Goal: Task Accomplishment & Management: Use online tool/utility

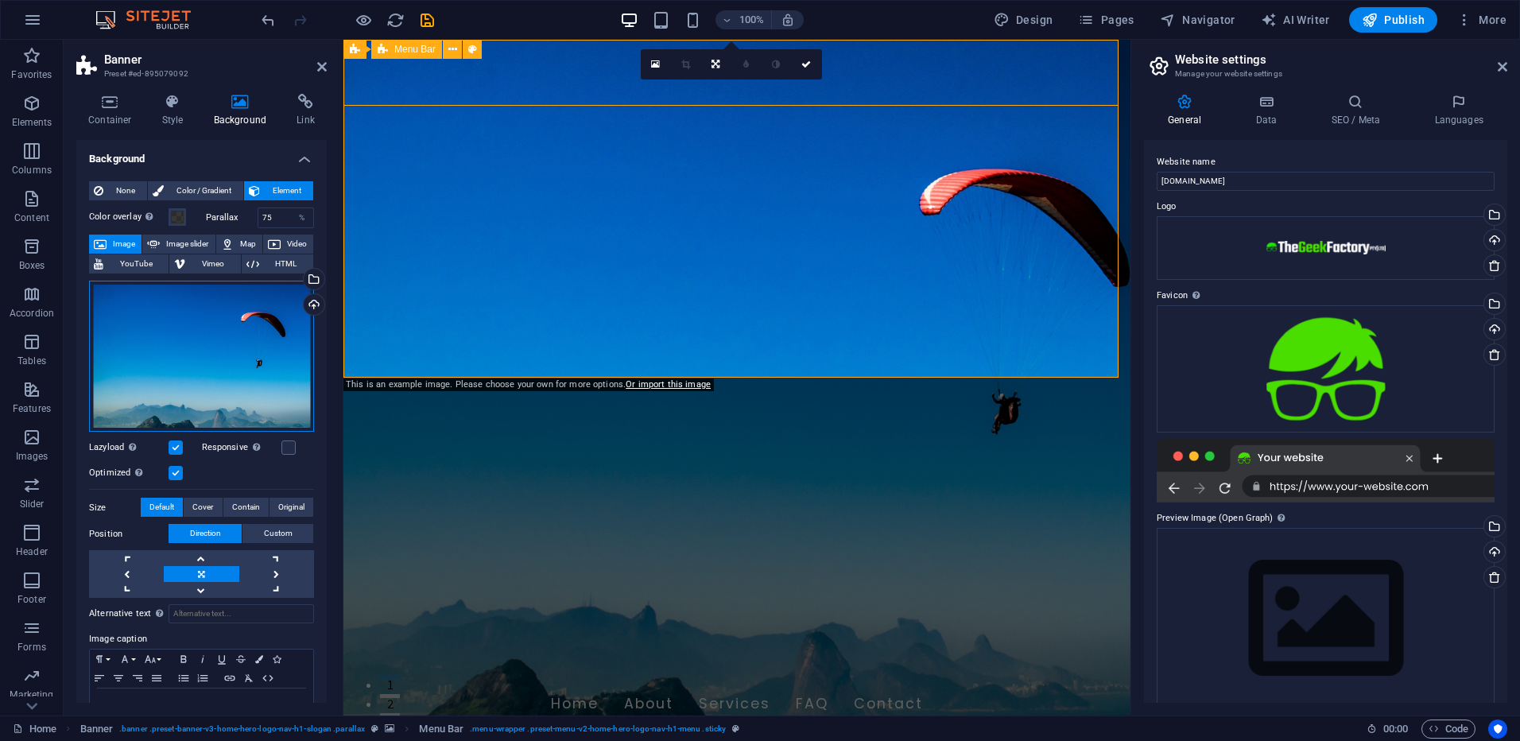
click at [192, 320] on div "Drag files here, click to choose files or select files from Files or our free s…" at bounding box center [201, 357] width 225 height 152
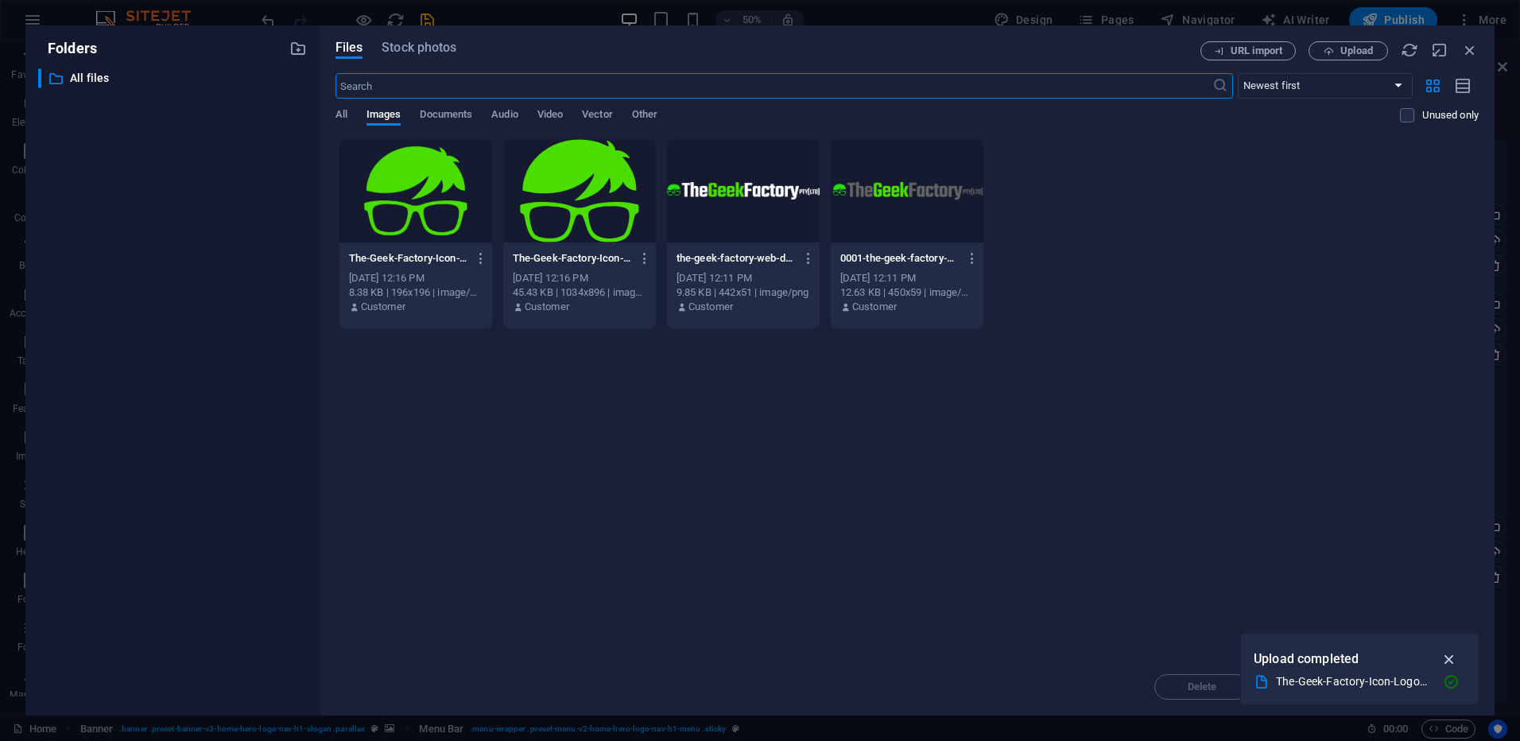
click at [754, 320] on icon "button" at bounding box center [1449, 658] width 18 height 17
click at [433, 43] on span "Stock photos" at bounding box center [418, 47] width 75 height 19
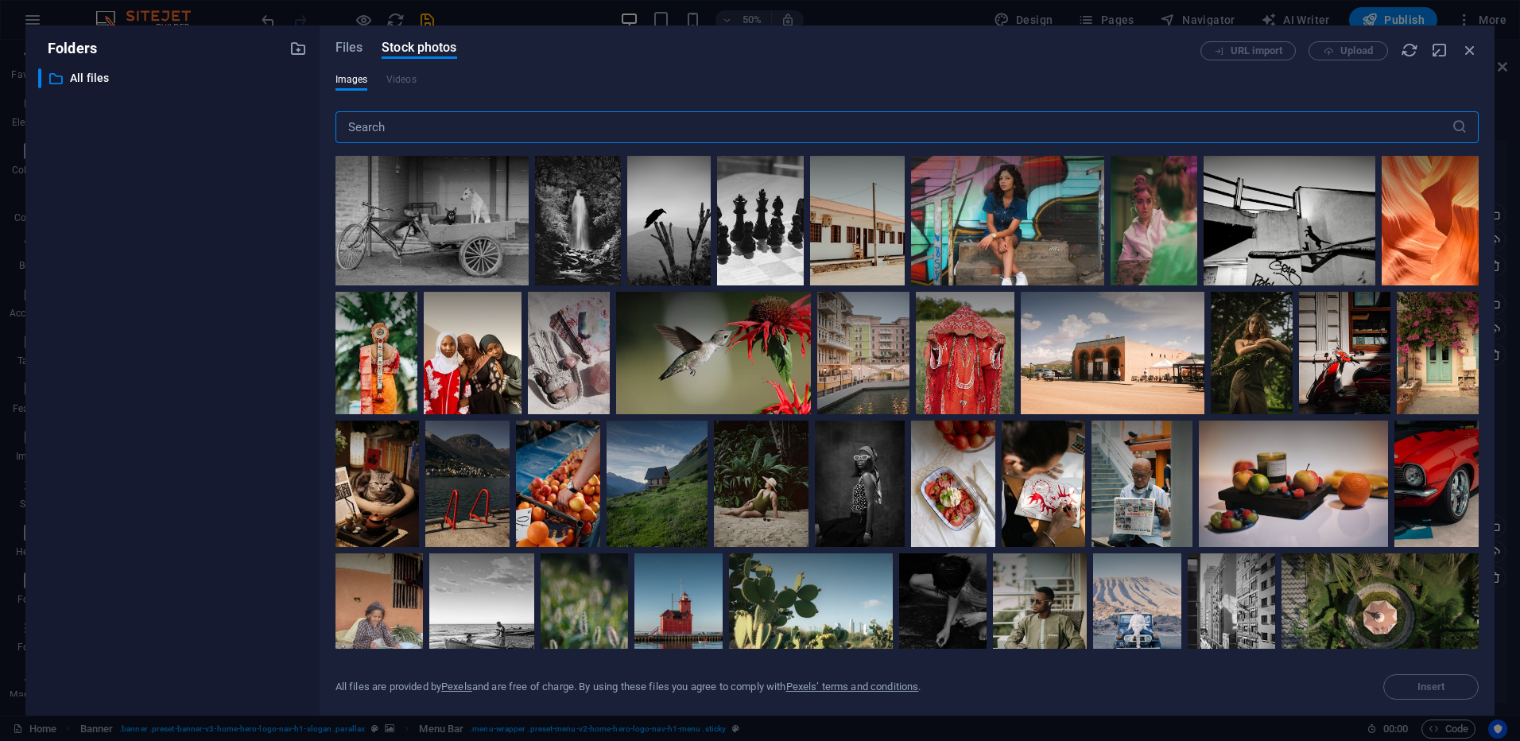
click at [446, 125] on input "text" at bounding box center [893, 127] width 1116 height 32
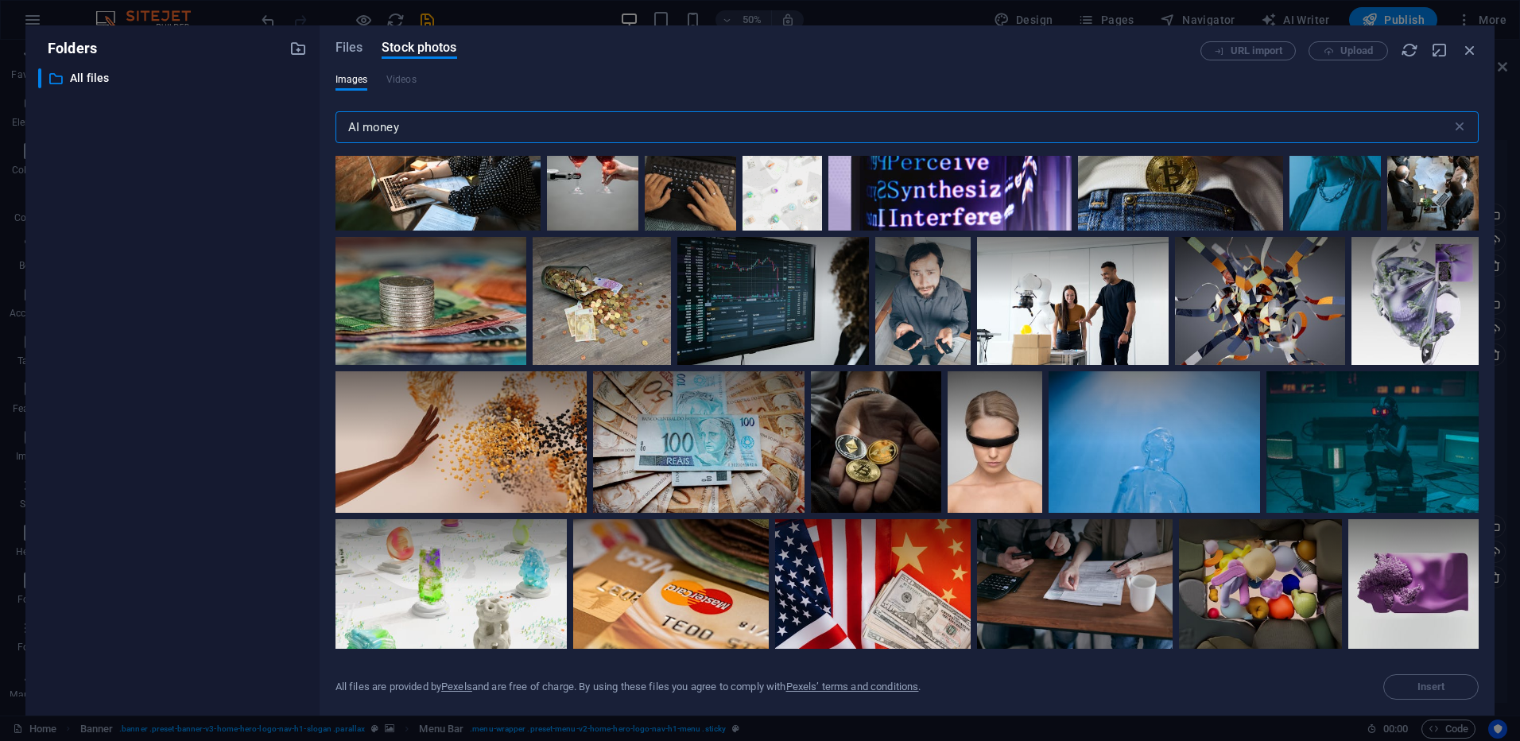
scroll to position [4689, 0]
drag, startPoint x: 419, startPoint y: 134, endPoint x: 354, endPoint y: 128, distance: 64.6
click at [354, 128] on input "AI money" at bounding box center [893, 127] width 1116 height 32
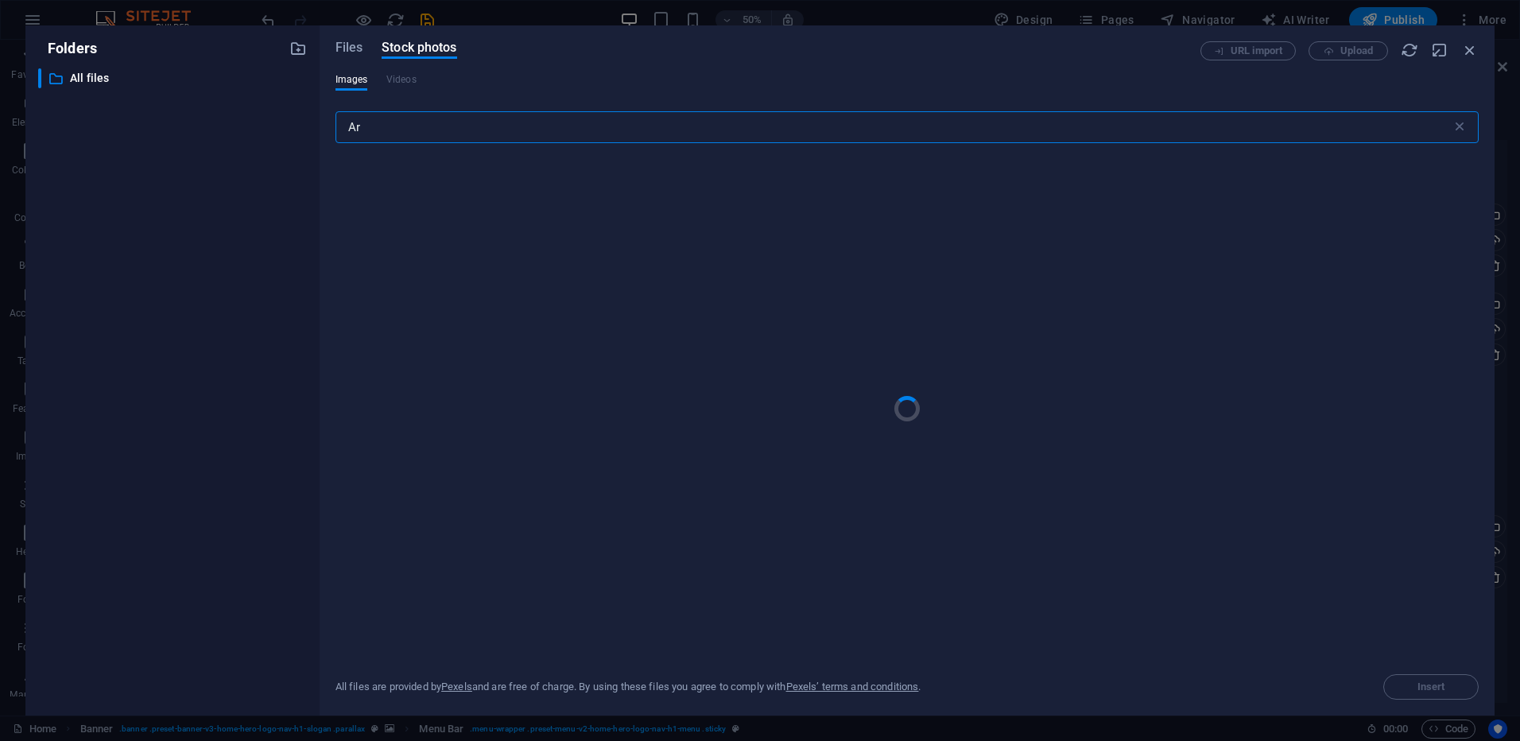
type input "A"
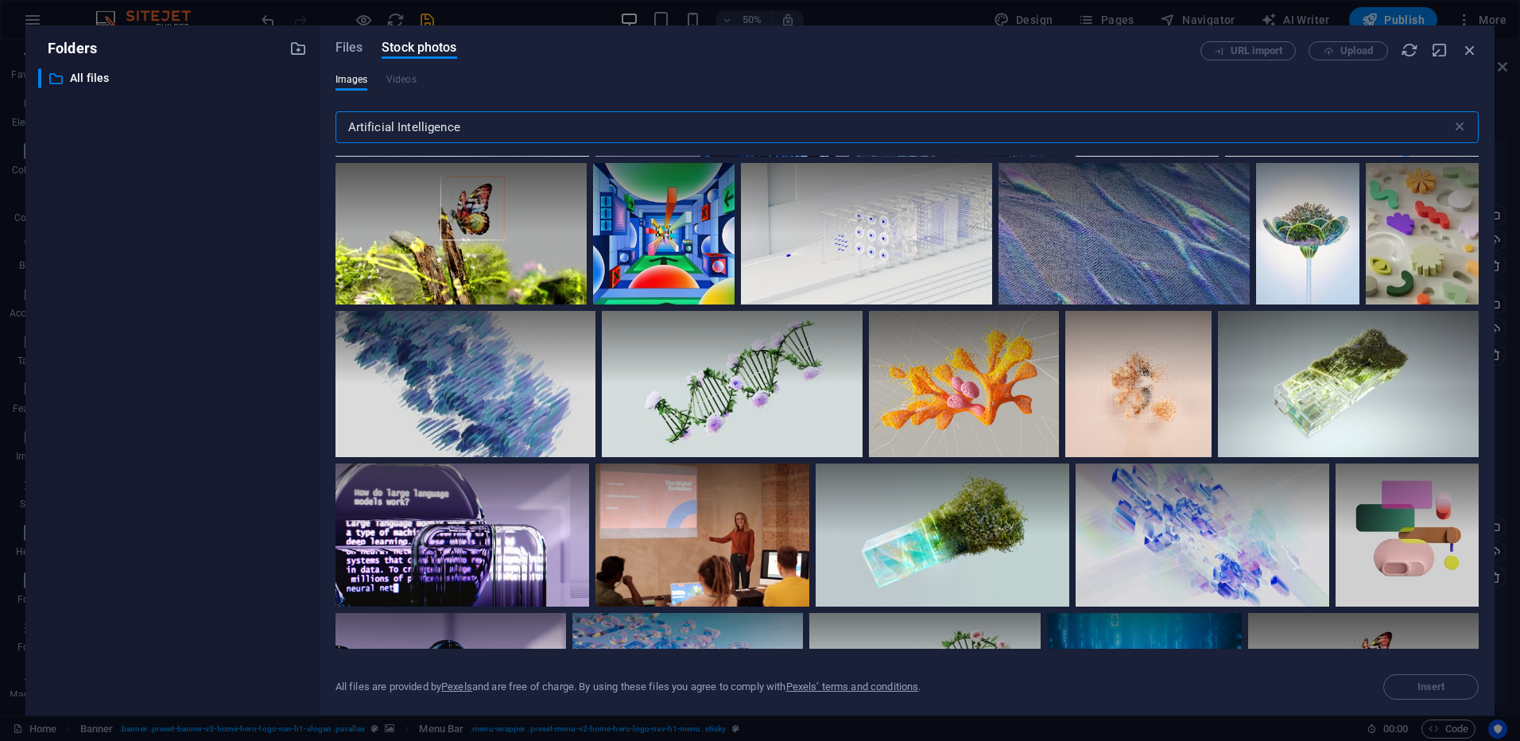
scroll to position [1033, 0]
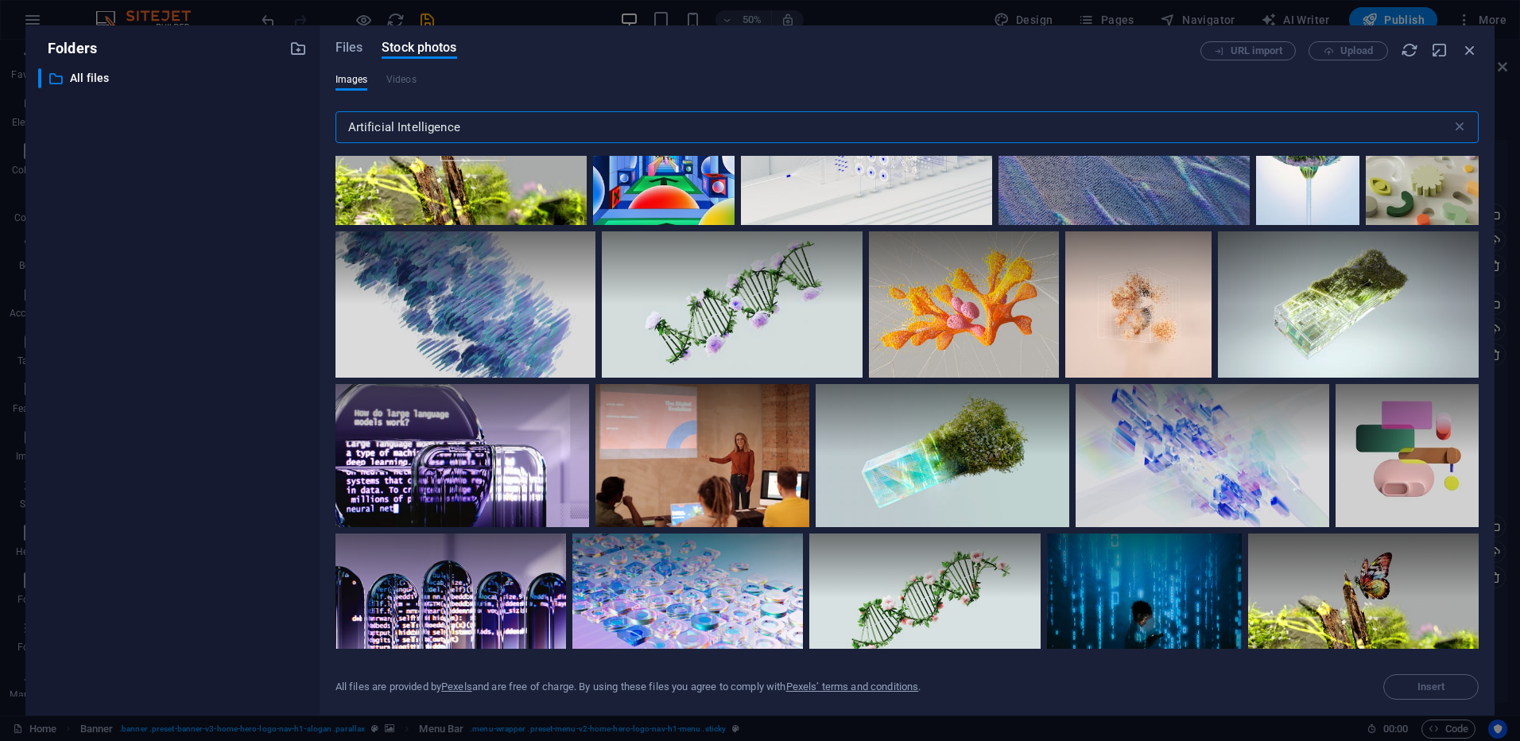
click at [515, 126] on input "Artificial Intelligence" at bounding box center [893, 127] width 1116 height 32
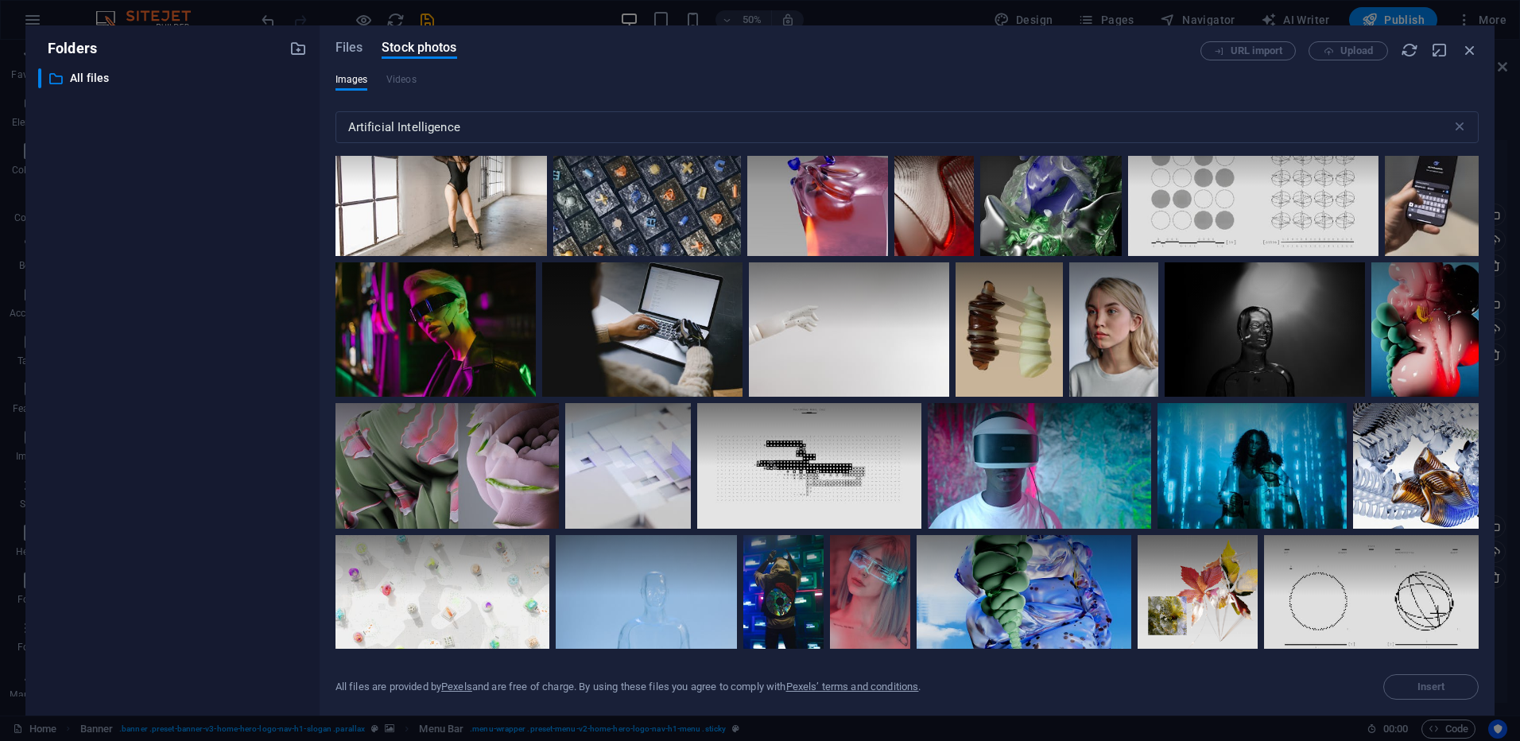
scroll to position [3735, 0]
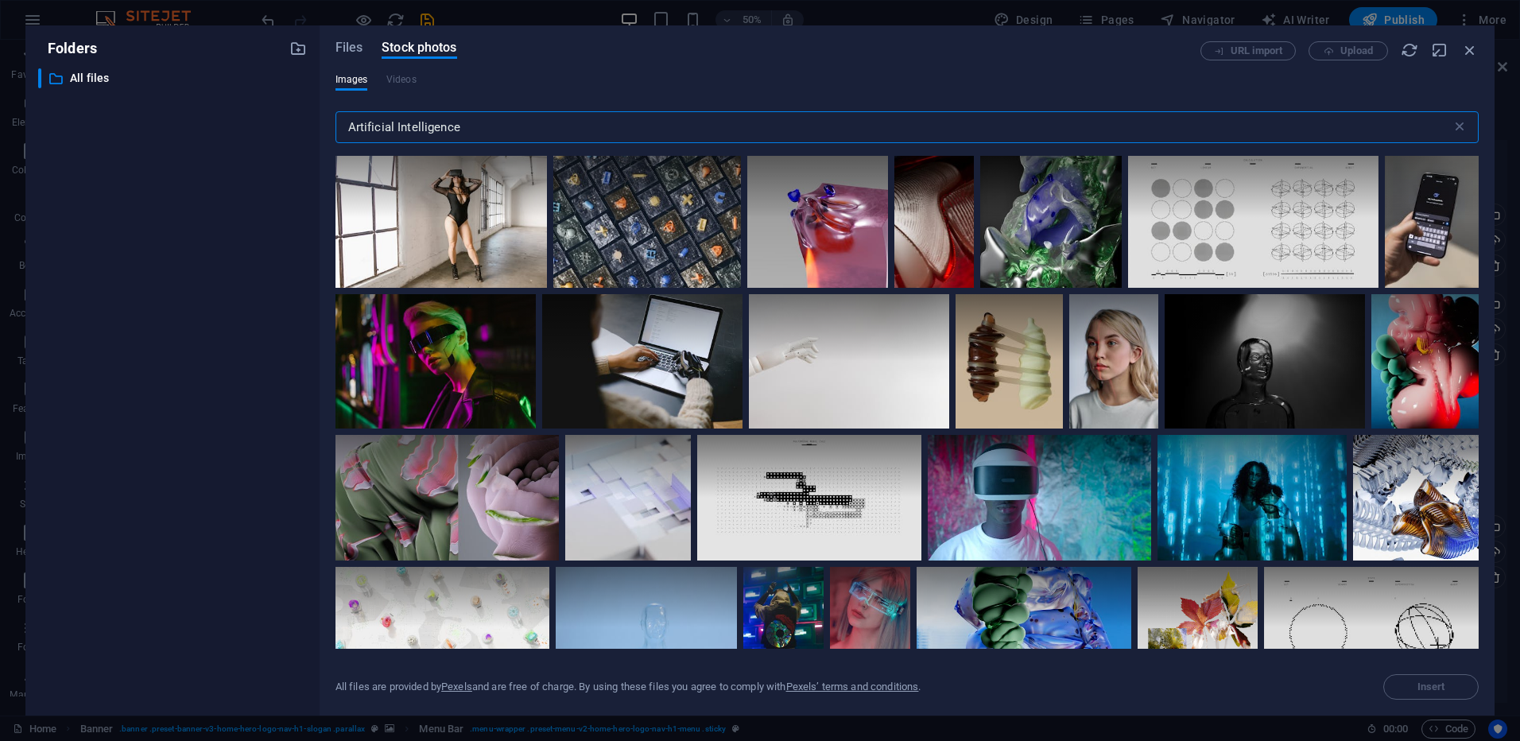
click at [524, 121] on input "Artificial Intelligence" at bounding box center [893, 127] width 1116 height 32
click at [524, 120] on input "Artificial Intelligence" at bounding box center [893, 127] width 1116 height 32
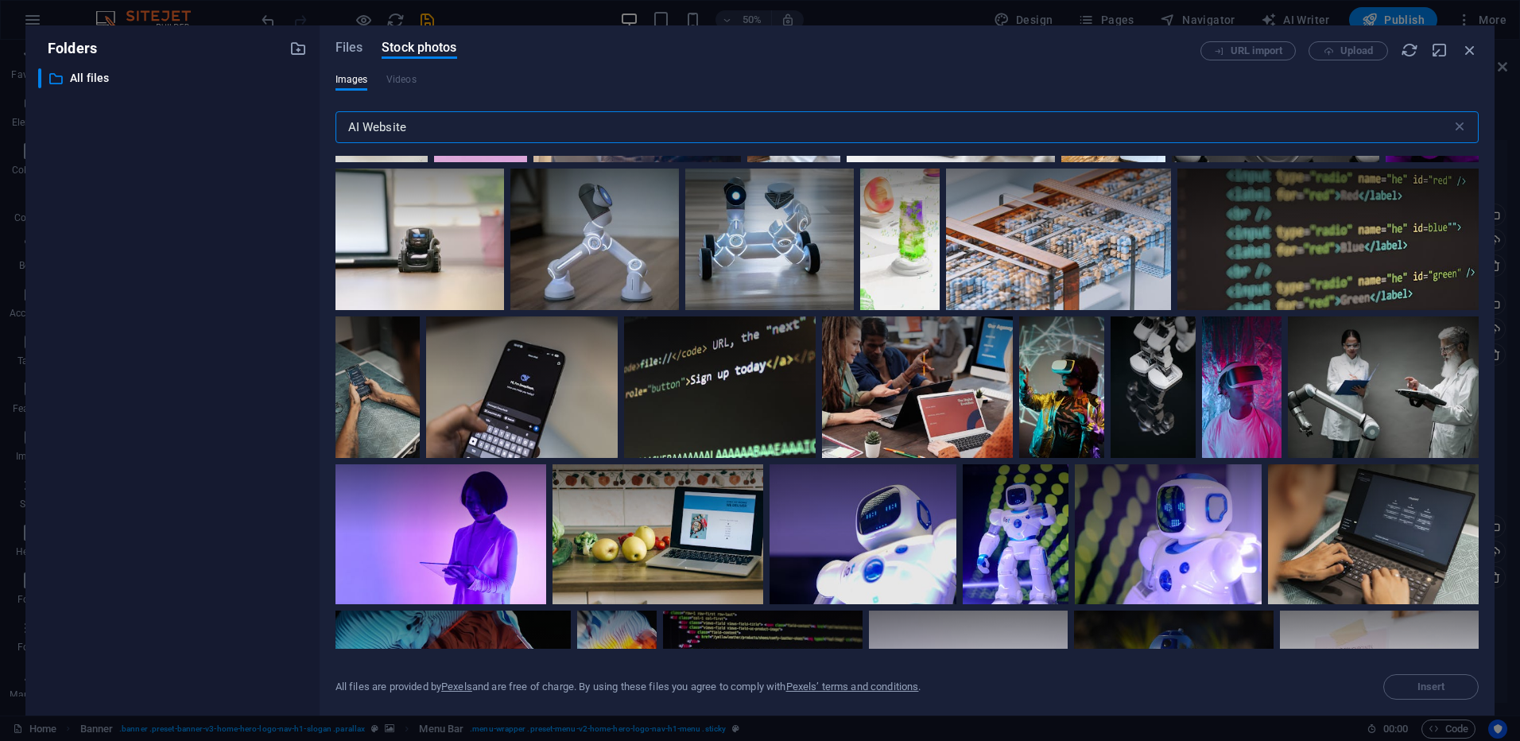
scroll to position [7232, 0]
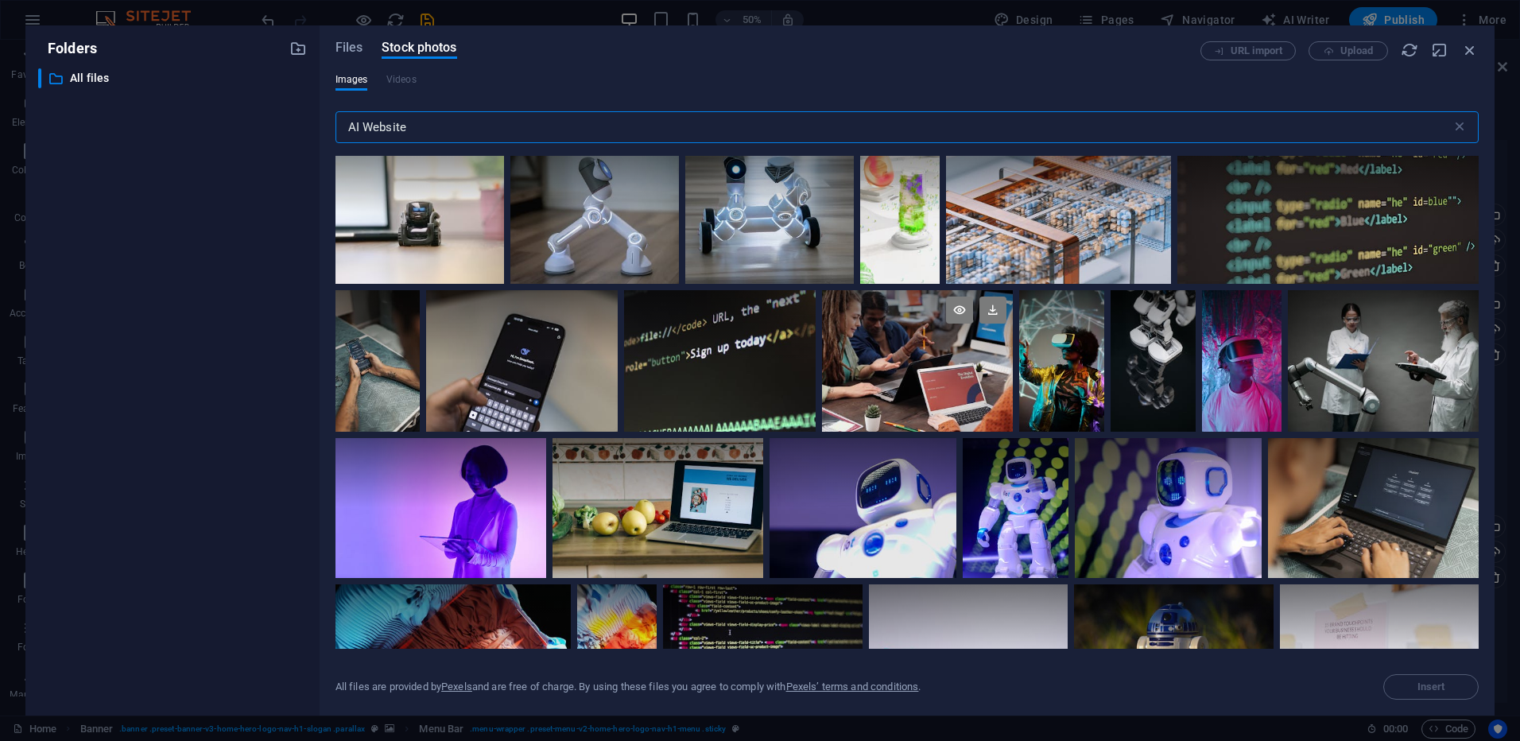
type input "AI Website"
click at [754, 320] on div at bounding box center [917, 360] width 191 height 141
click at [754, 296] on icon at bounding box center [992, 309] width 27 height 27
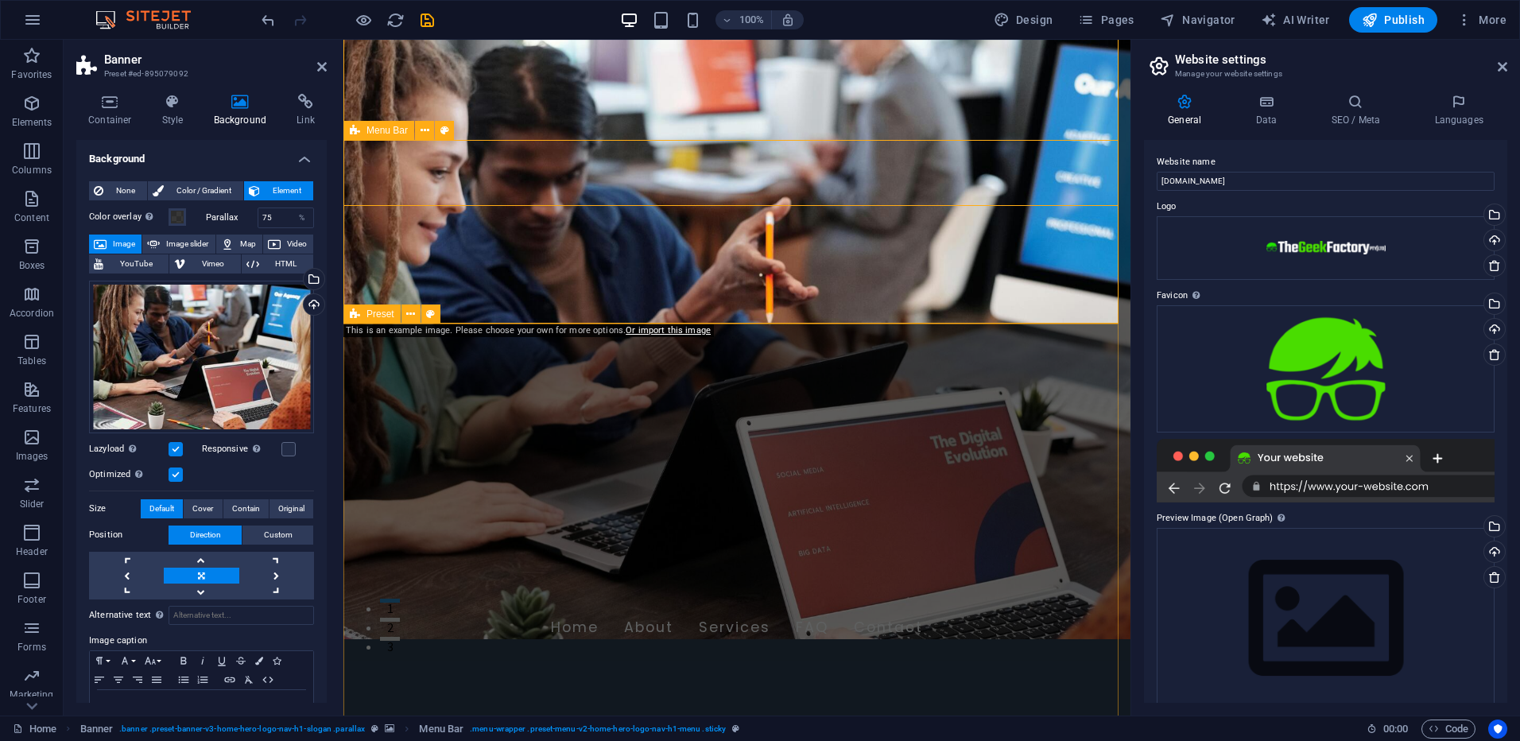
scroll to position [0, 0]
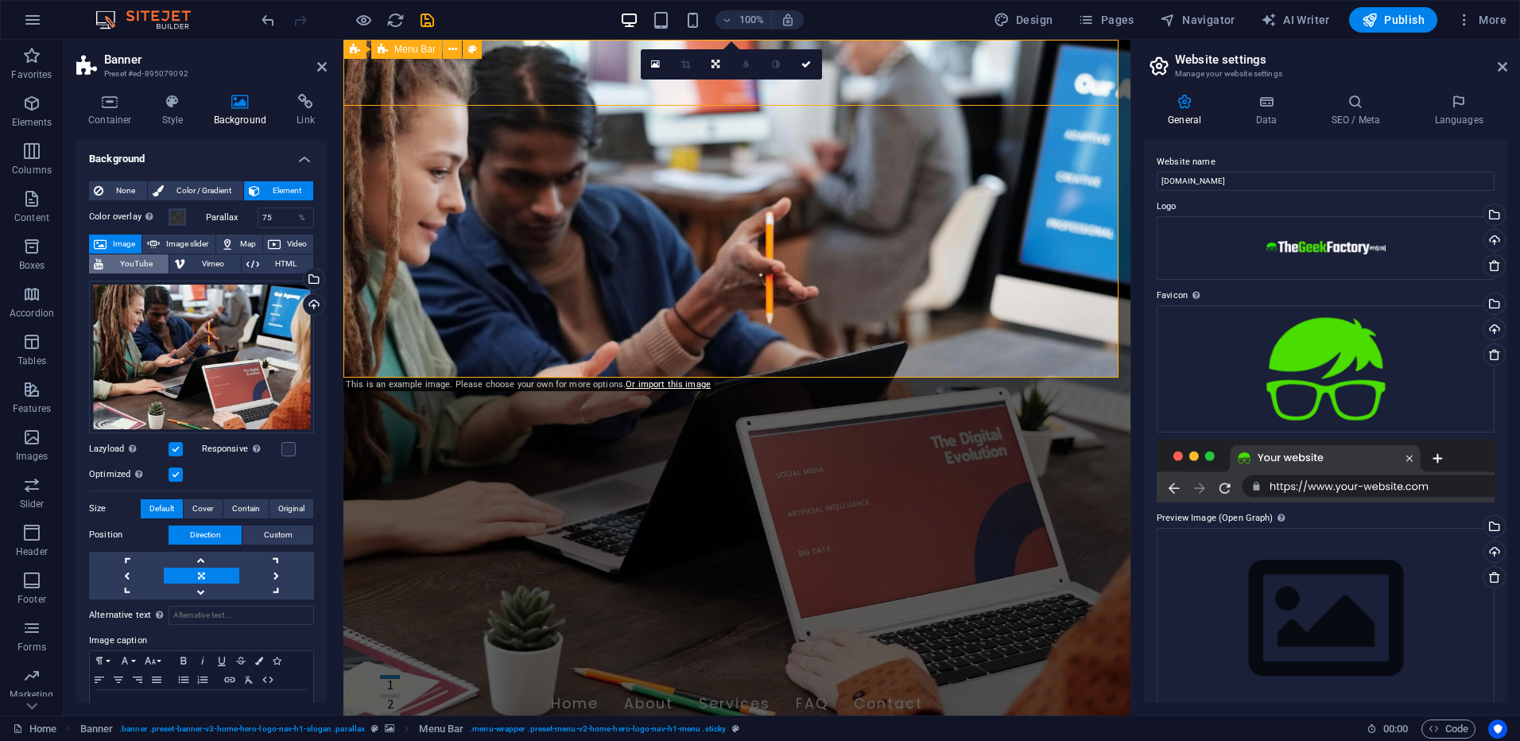
click at [128, 261] on span "YouTube" at bounding box center [136, 263] width 56 height 19
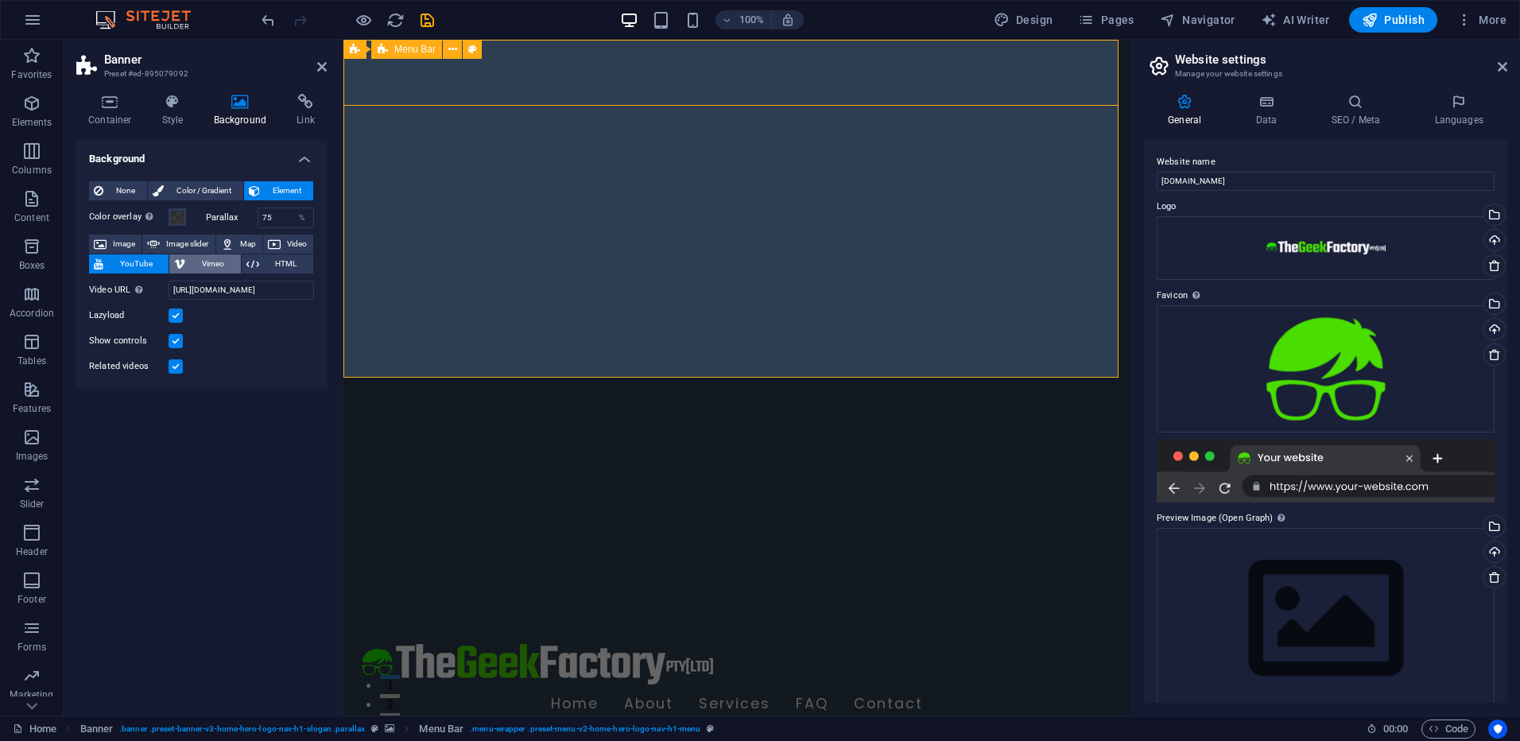
click at [190, 261] on span "Vimeo" at bounding box center [212, 263] width 45 height 19
select select "ar16_9"
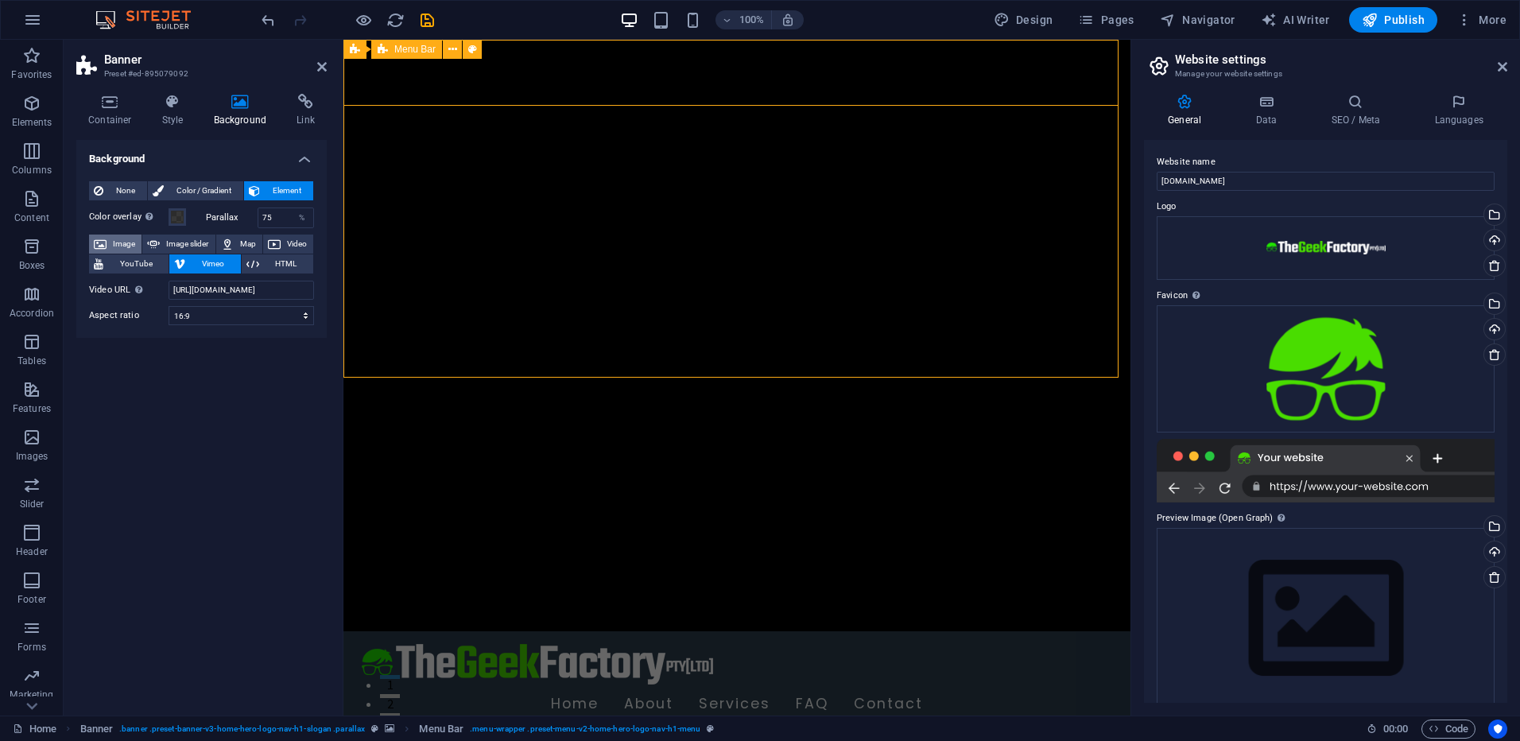
click at [118, 244] on span "Image" at bounding box center [123, 243] width 25 height 19
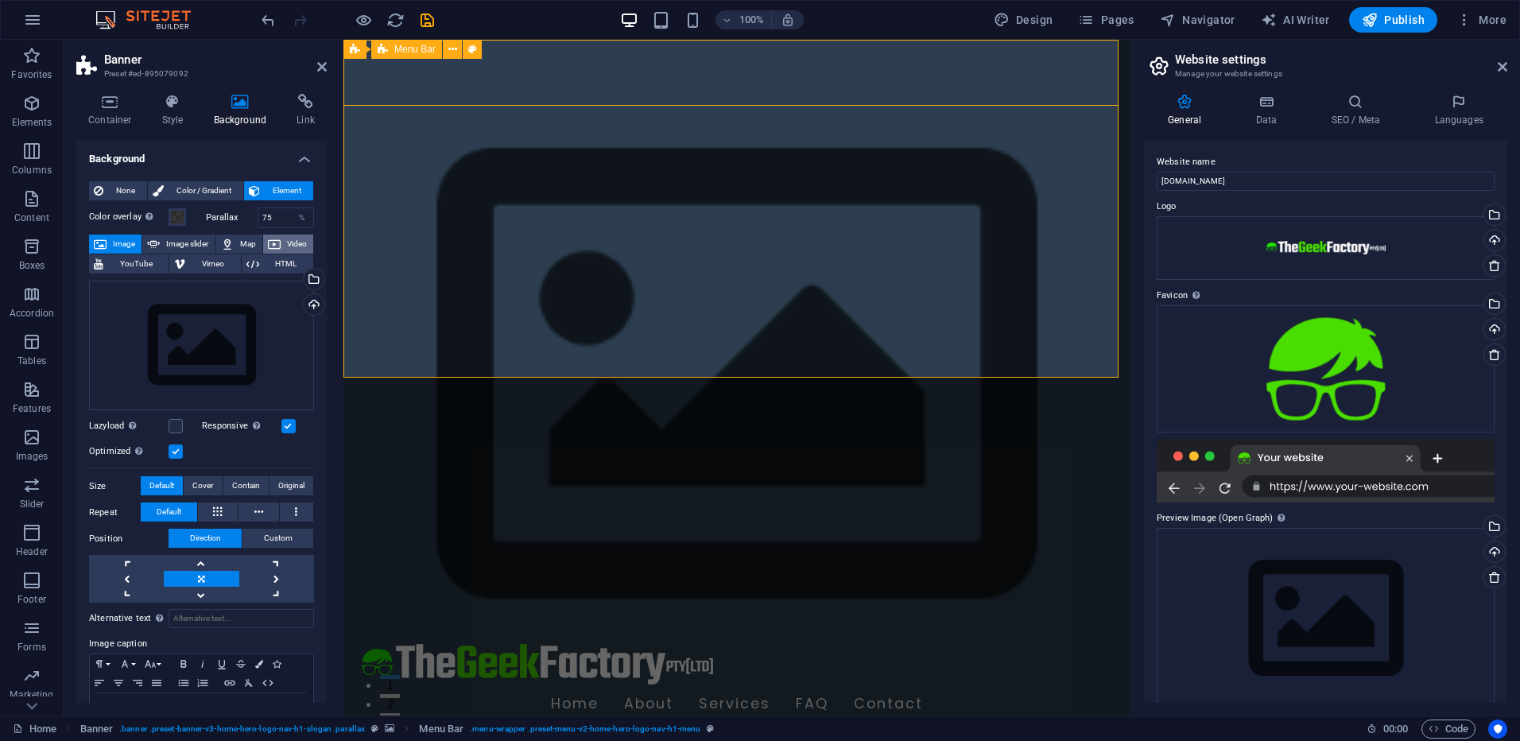
click at [278, 248] on button "Video" at bounding box center [288, 243] width 50 height 19
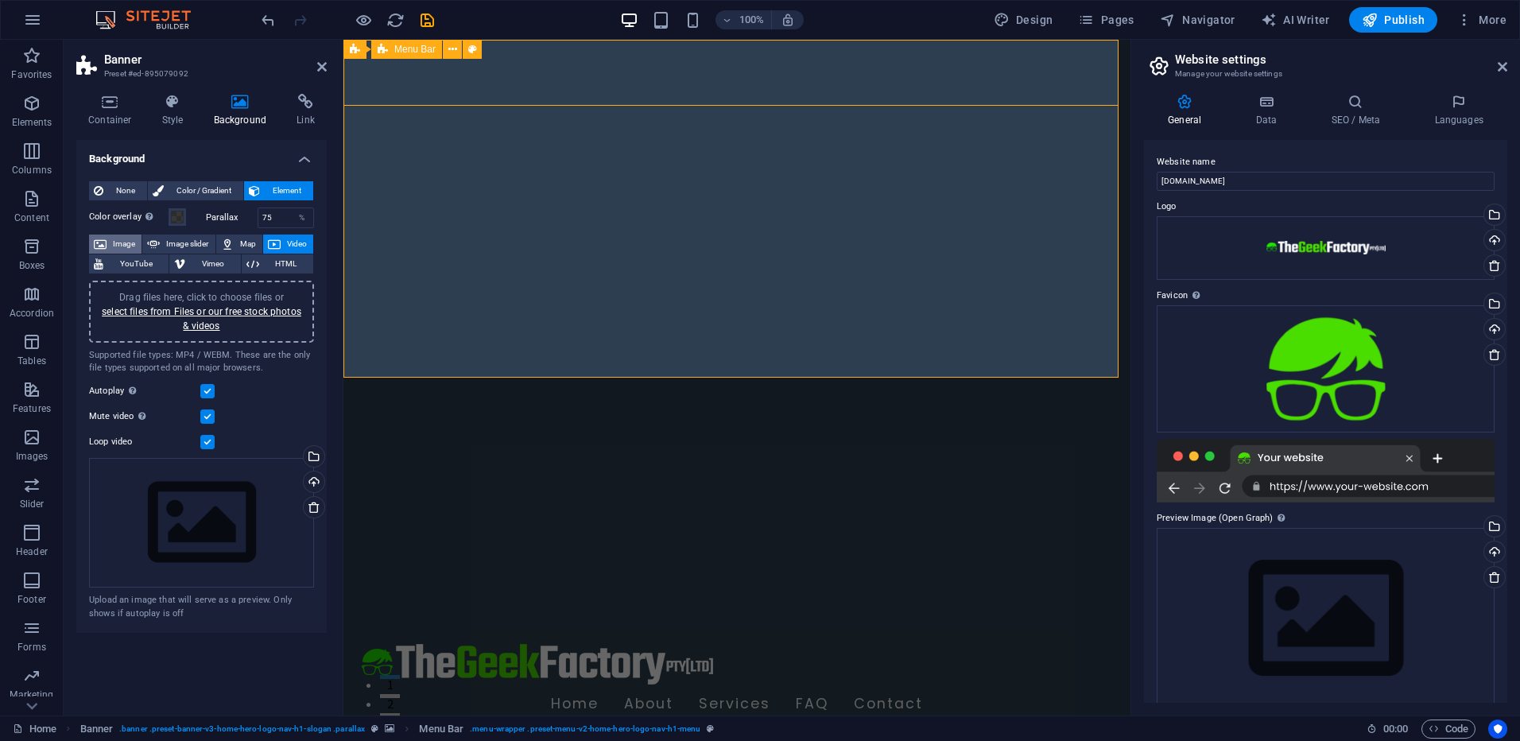
click at [120, 242] on span "Image" at bounding box center [123, 243] width 25 height 19
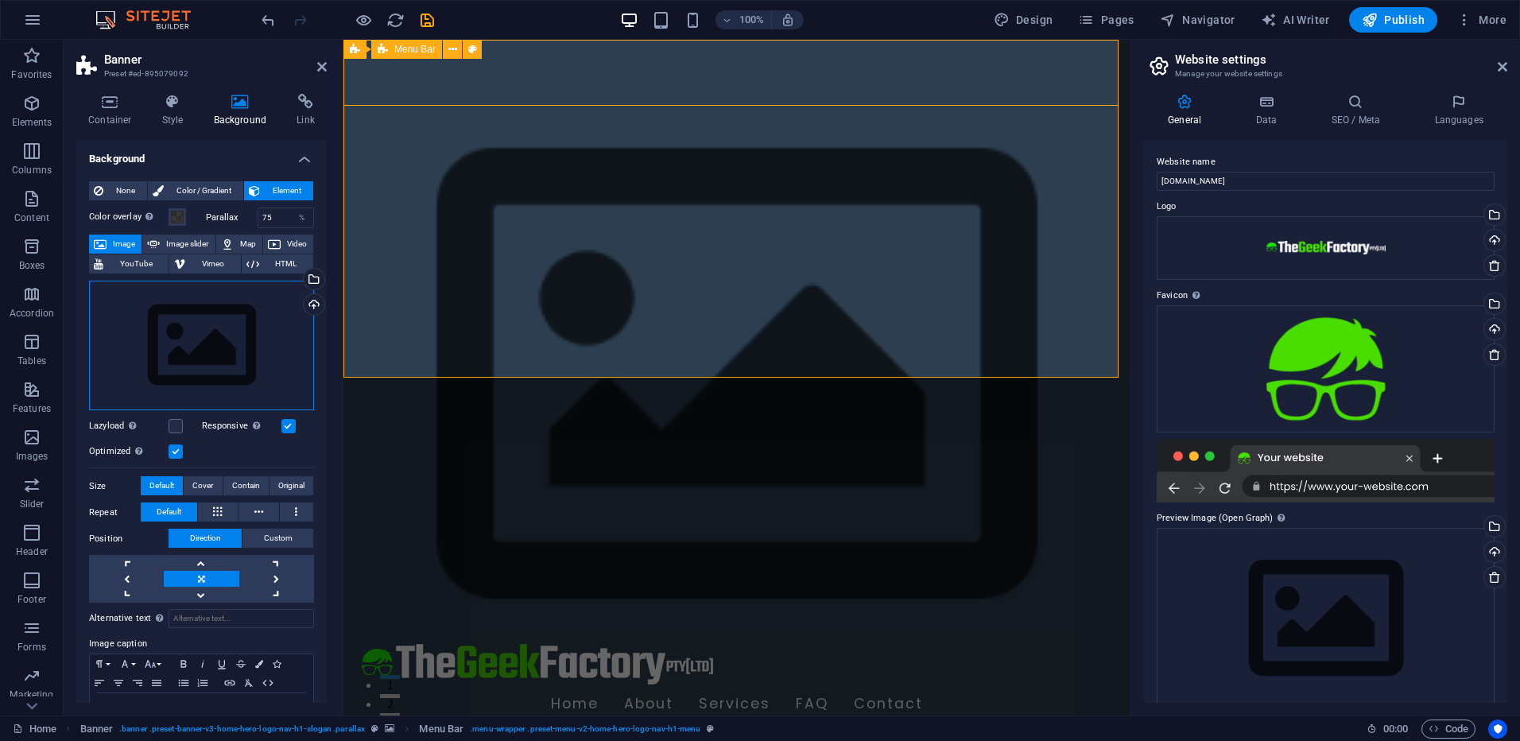
click at [193, 320] on div "Drag files here, click to choose files or select files from Files or our free s…" at bounding box center [201, 346] width 225 height 130
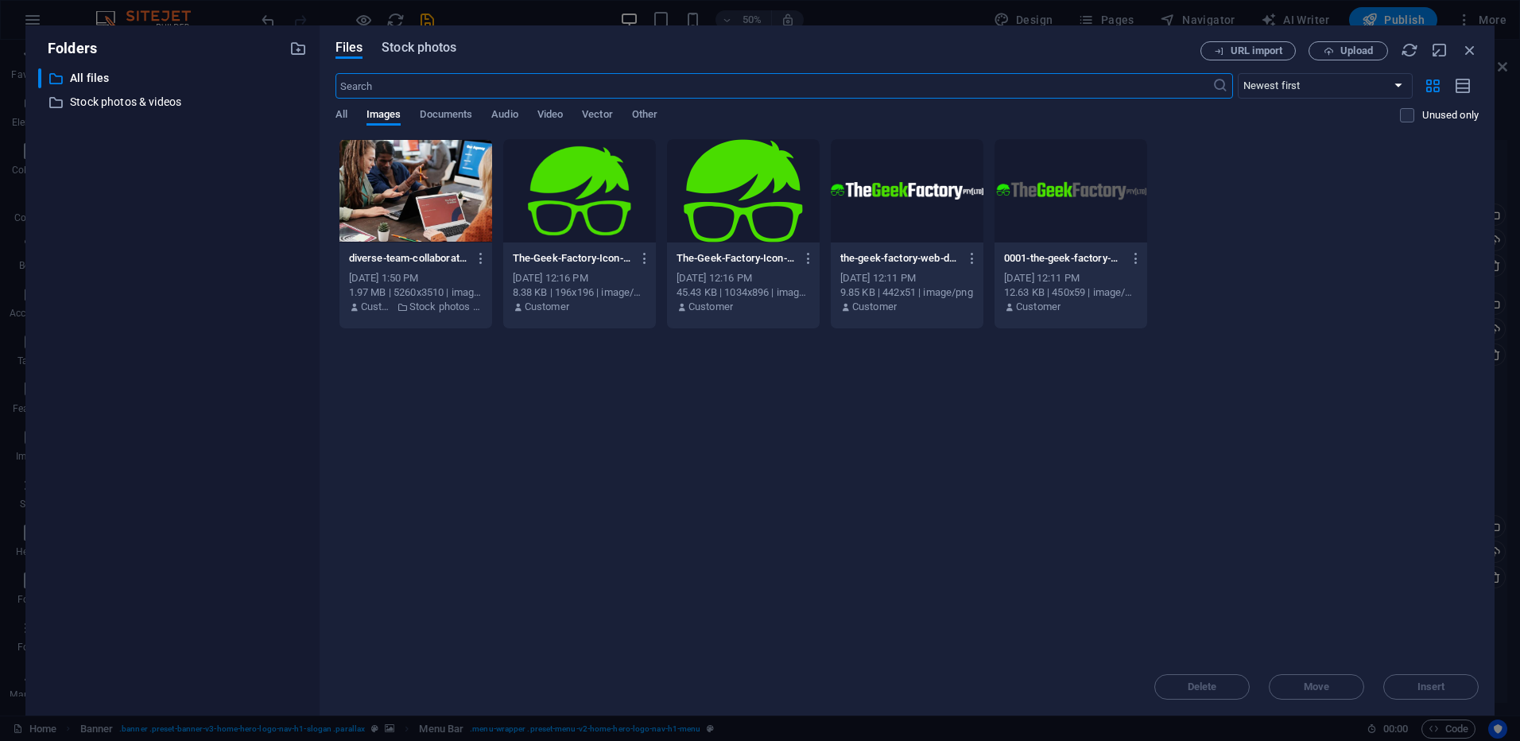
click at [416, 48] on span "Stock photos" at bounding box center [418, 47] width 75 height 19
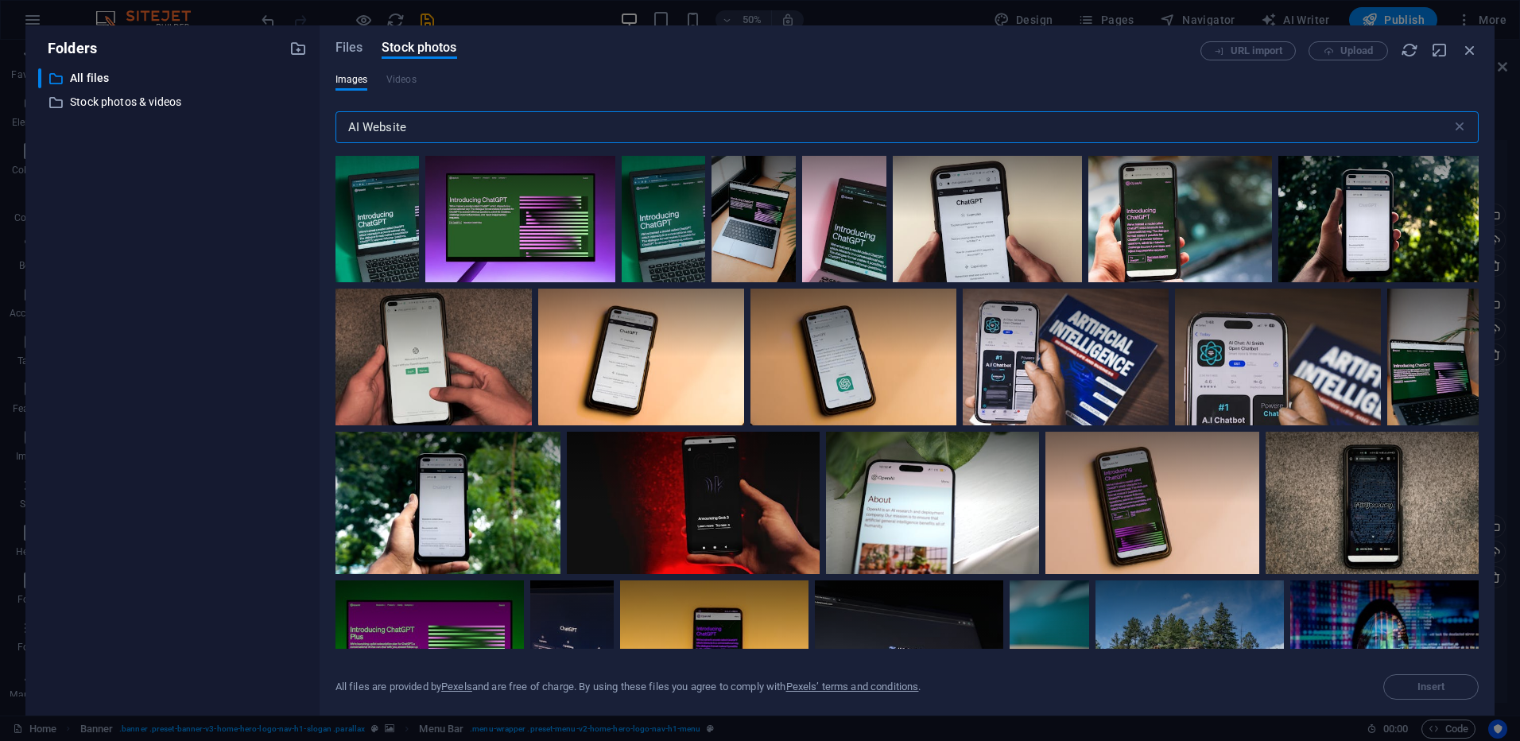
click at [432, 127] on input "AI Website" at bounding box center [893, 127] width 1116 height 32
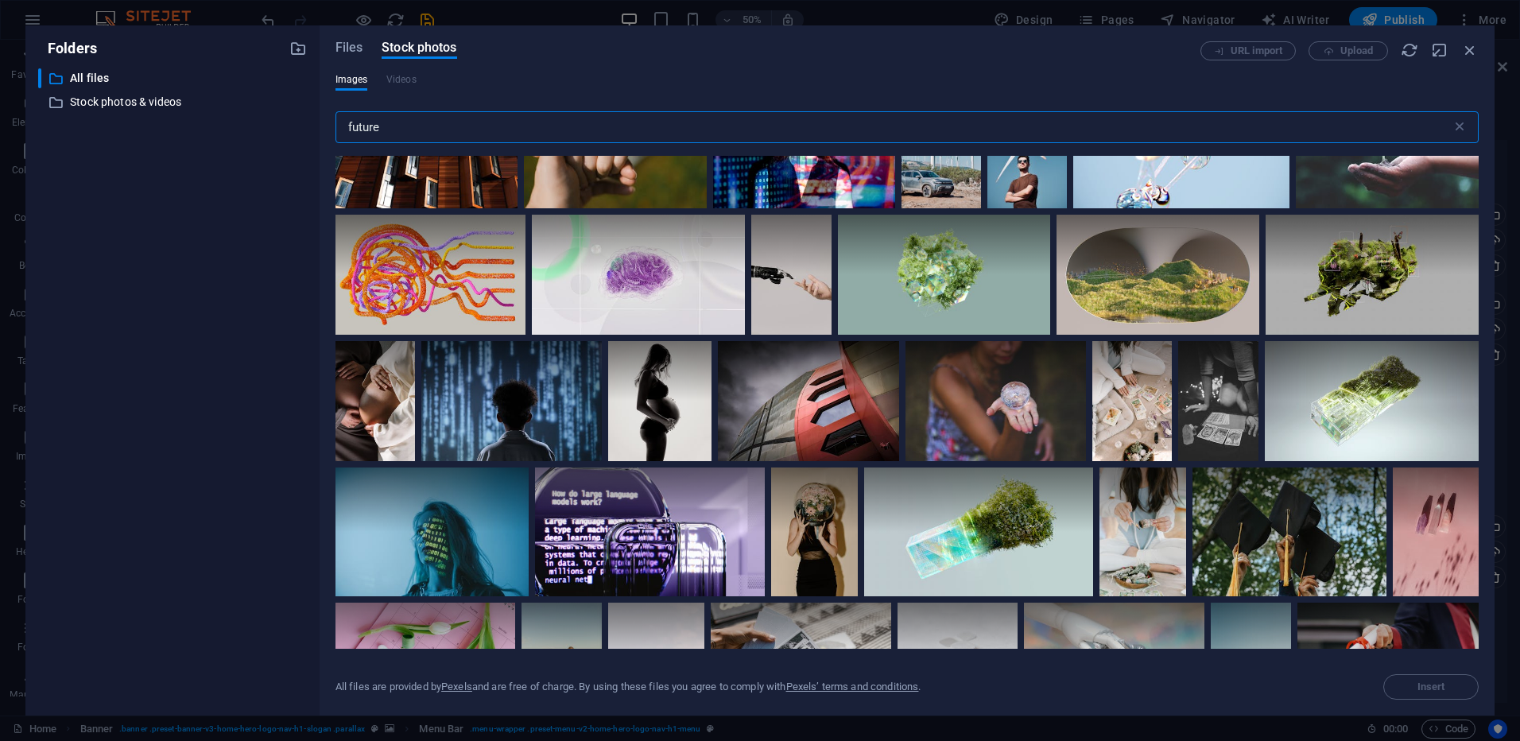
scroll to position [1272, 0]
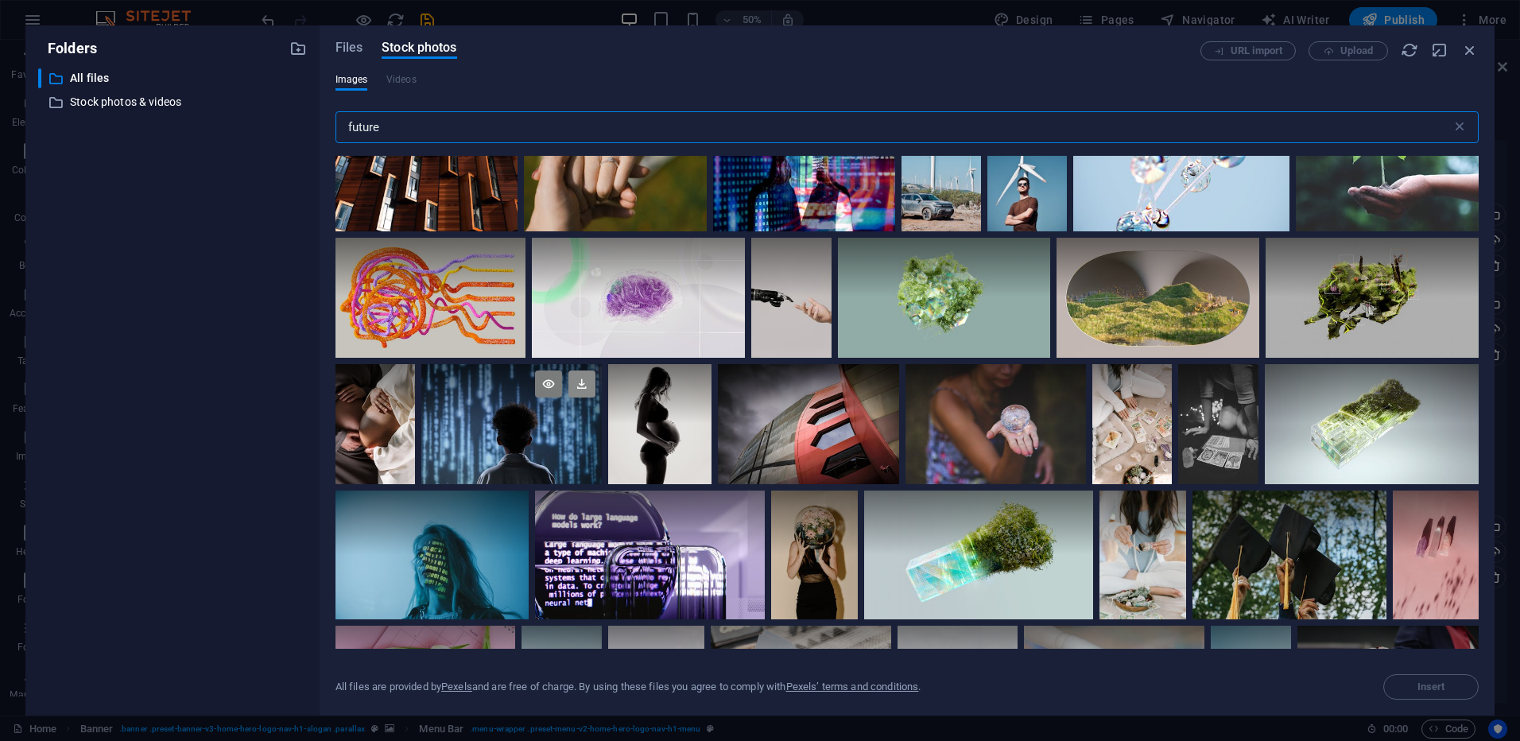
type input "future"
click at [578, 320] on icon at bounding box center [581, 383] width 27 height 27
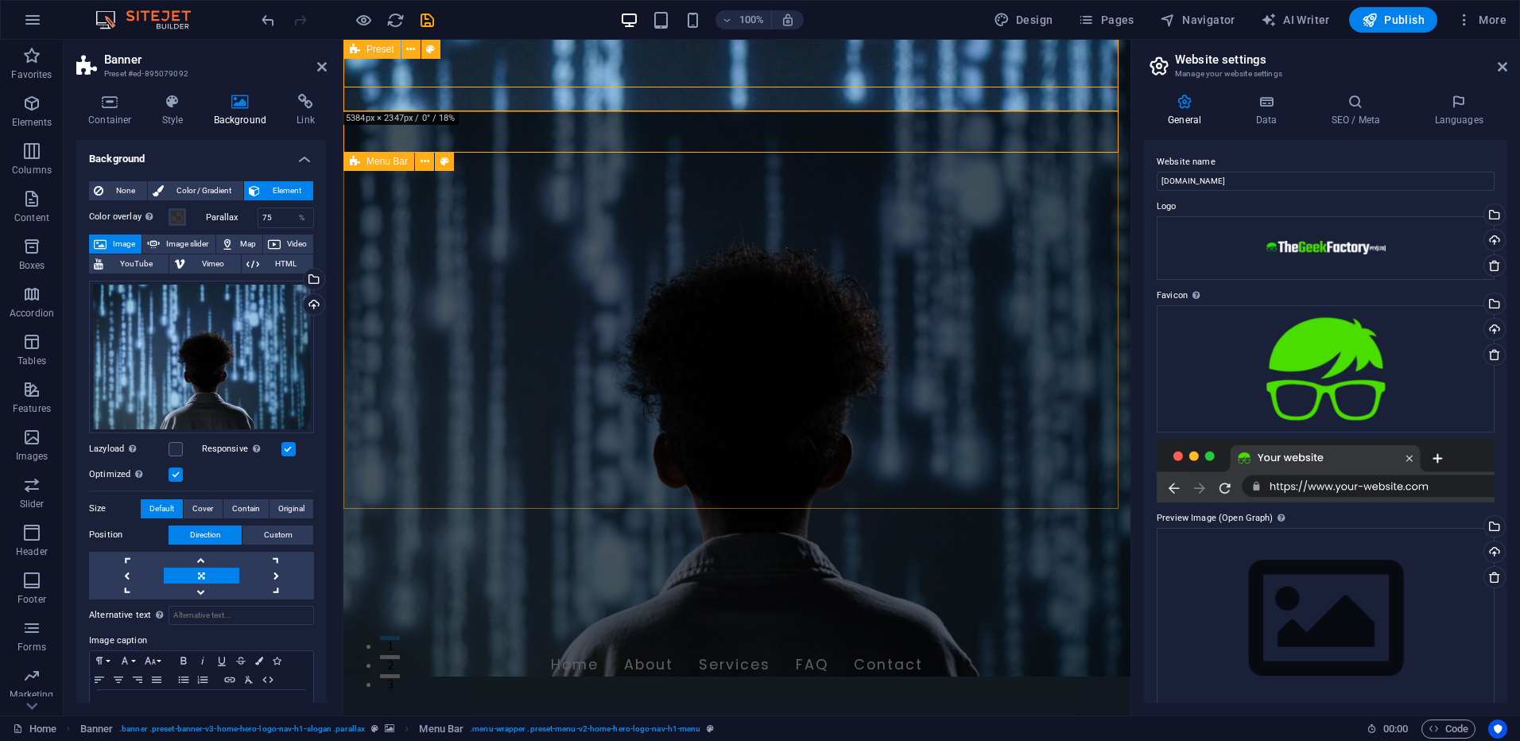
scroll to position [0, 0]
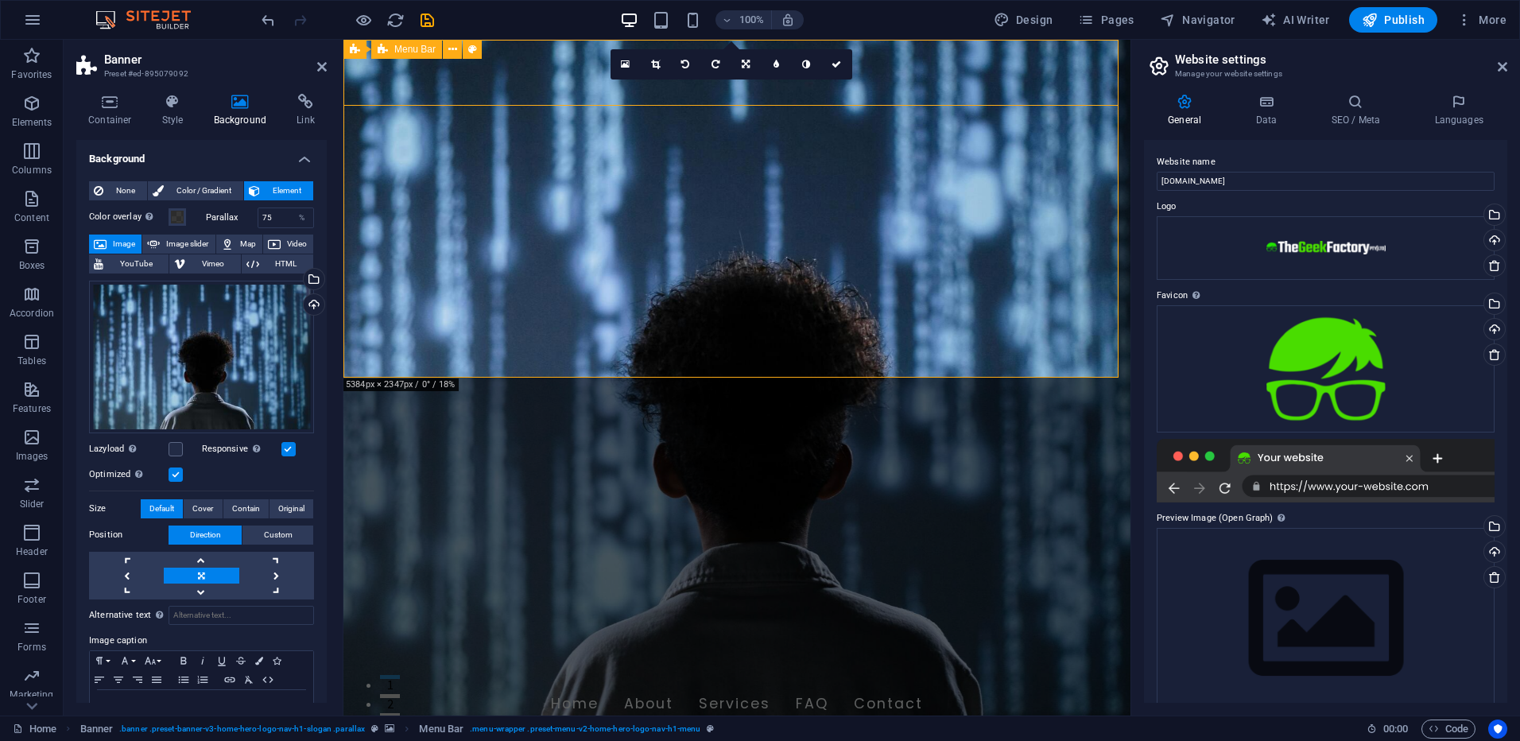
click at [724, 320] on figure at bounding box center [736, 378] width 787 height 676
click at [699, 320] on figure at bounding box center [736, 378] width 787 height 676
drag, startPoint x: 274, startPoint y: 215, endPoint x: 253, endPoint y: 215, distance: 21.5
click at [253, 215] on div "Parallax 75 %" at bounding box center [260, 217] width 109 height 21
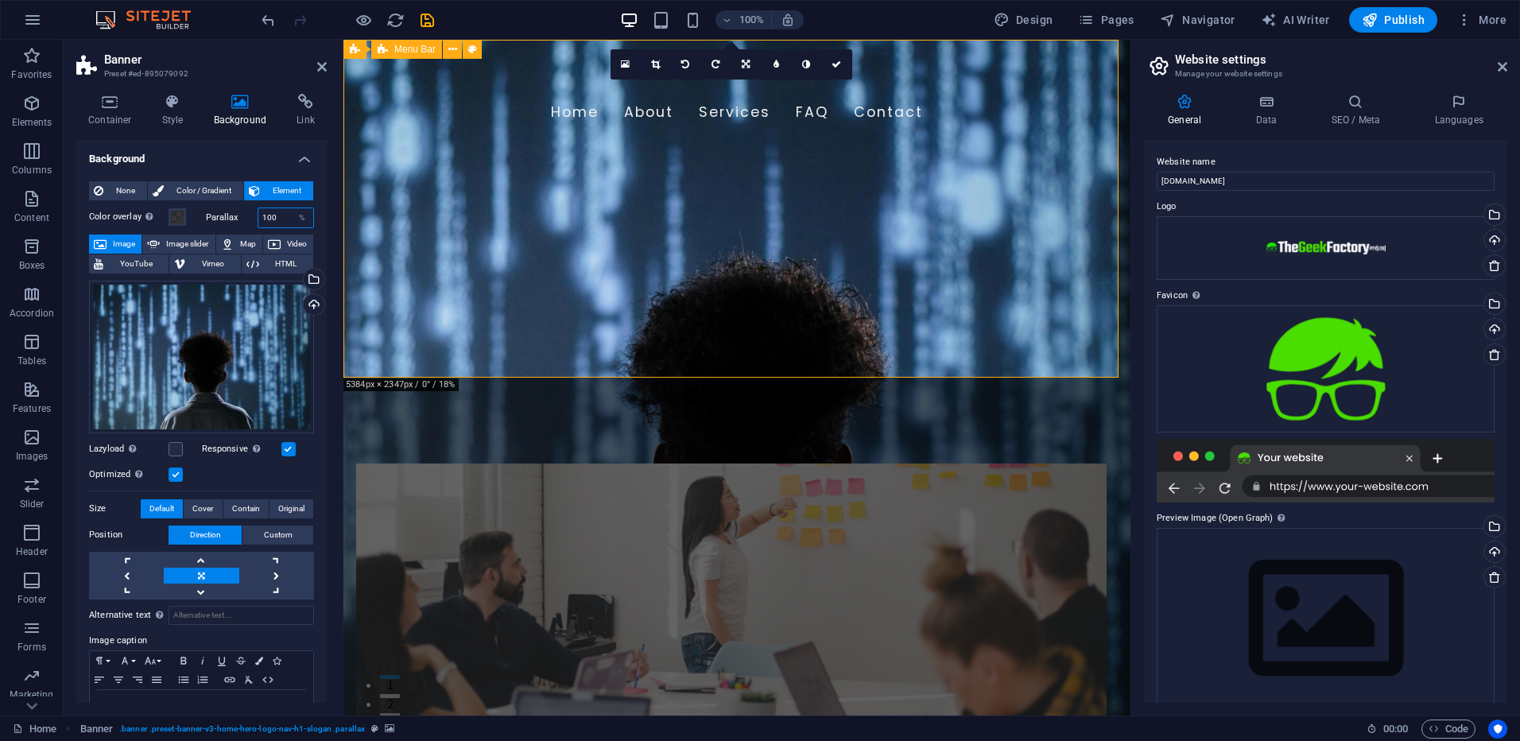
type input "100"
click at [198, 320] on span "Cover" at bounding box center [202, 508] width 21 height 19
click at [163, 320] on span "Default" at bounding box center [161, 508] width 25 height 19
click at [237, 320] on span "Contain" at bounding box center [246, 508] width 28 height 19
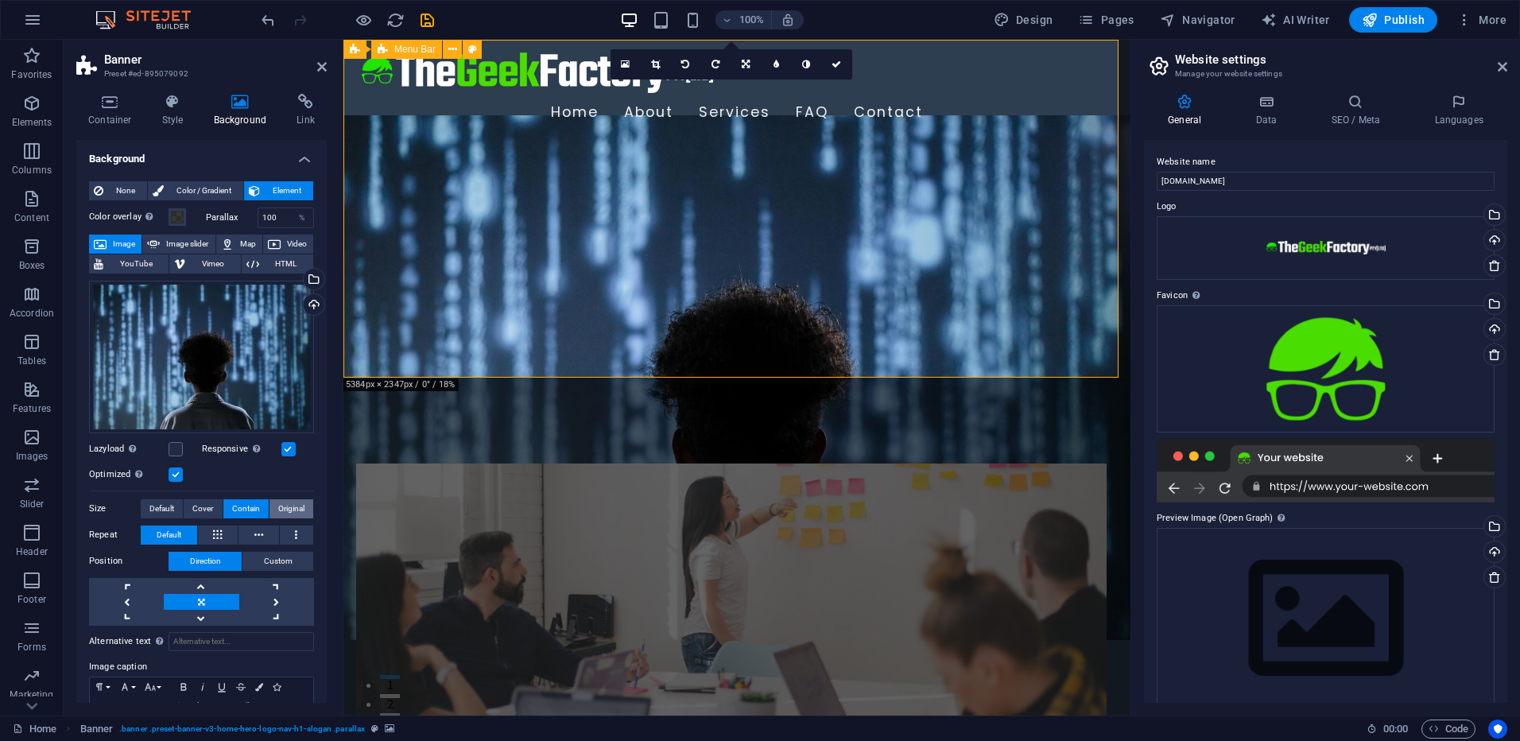
click at [283, 320] on span "Original" at bounding box center [291, 508] width 26 height 19
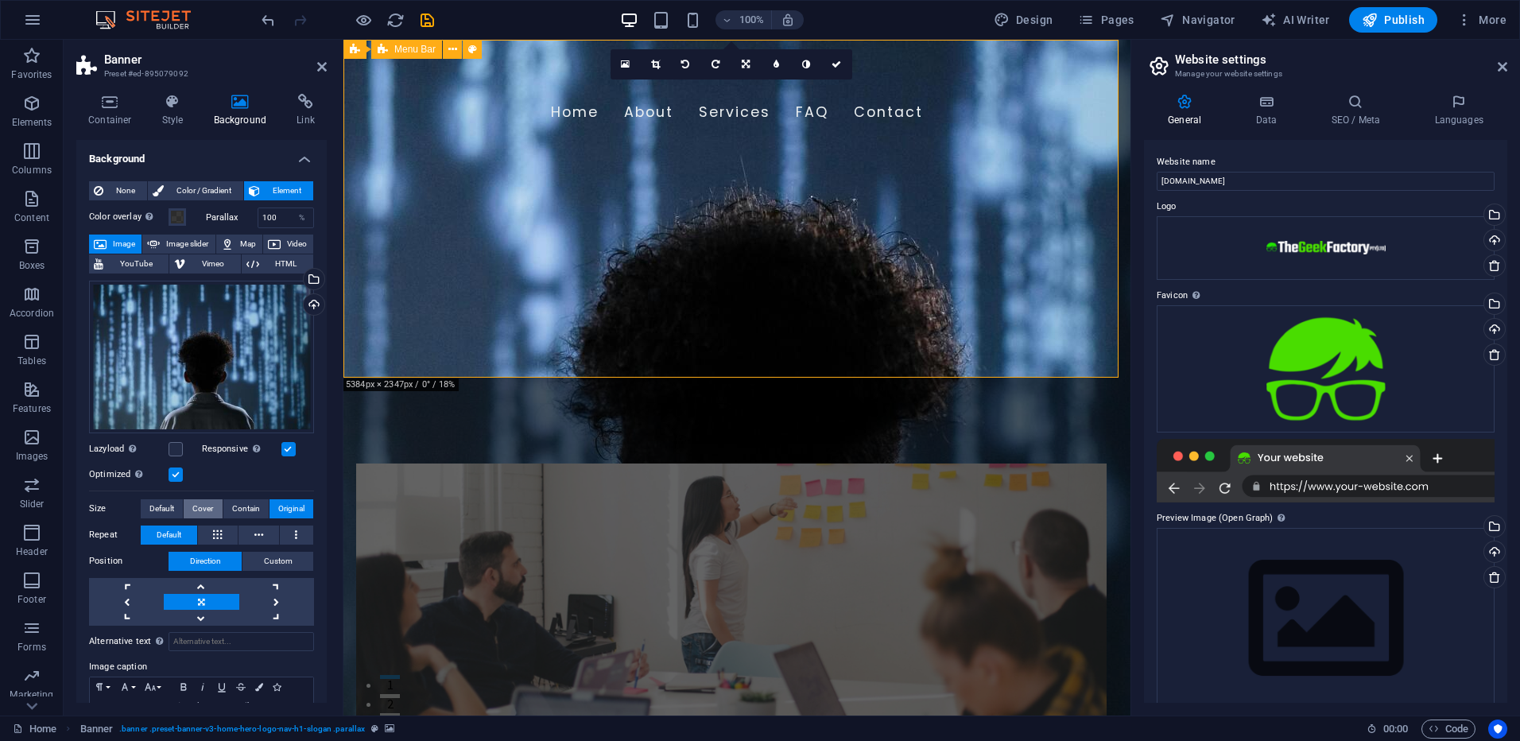
click at [210, 320] on span "Cover" at bounding box center [202, 508] width 21 height 19
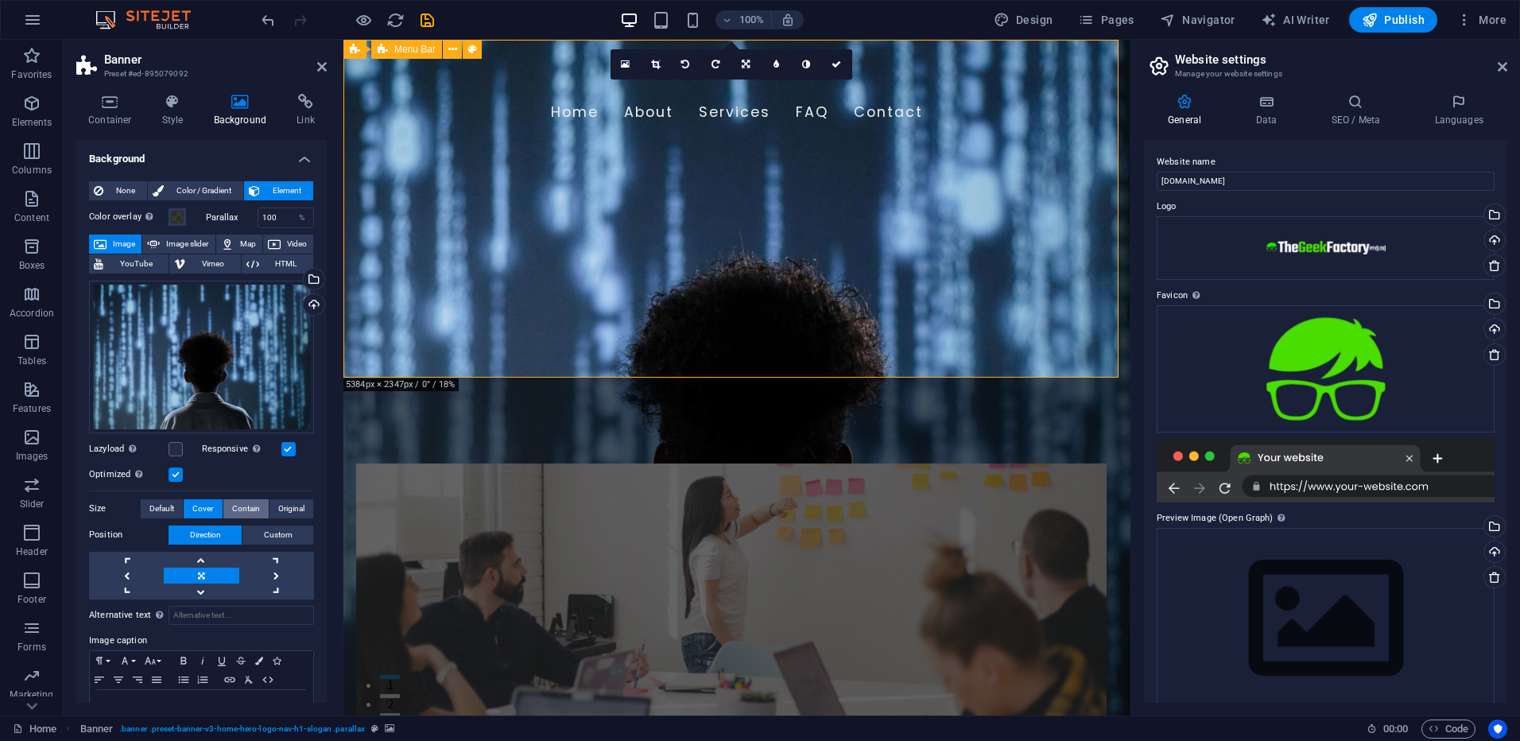
click at [232, 320] on span "Contain" at bounding box center [246, 508] width 28 height 19
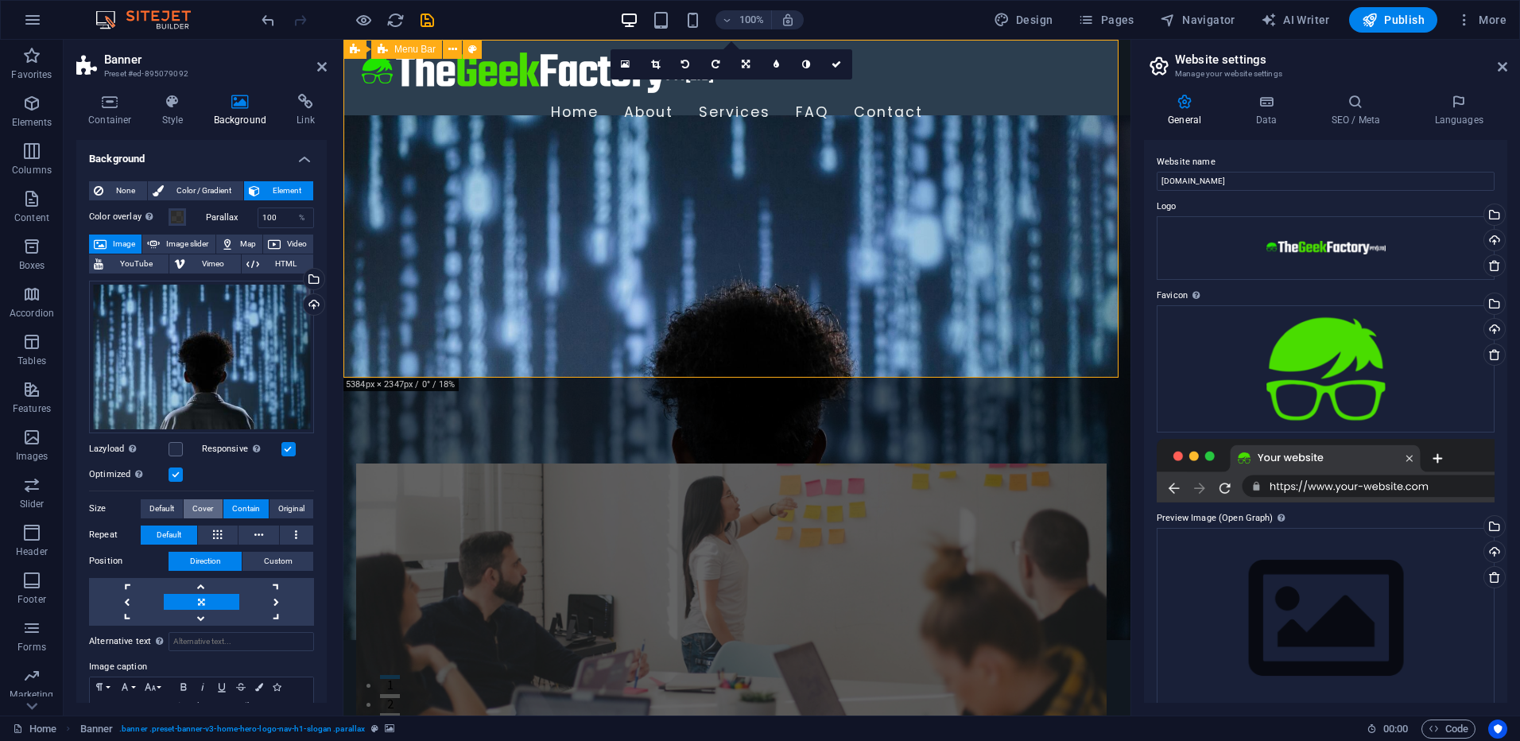
click at [213, 320] on button "Cover" at bounding box center [203, 508] width 38 height 19
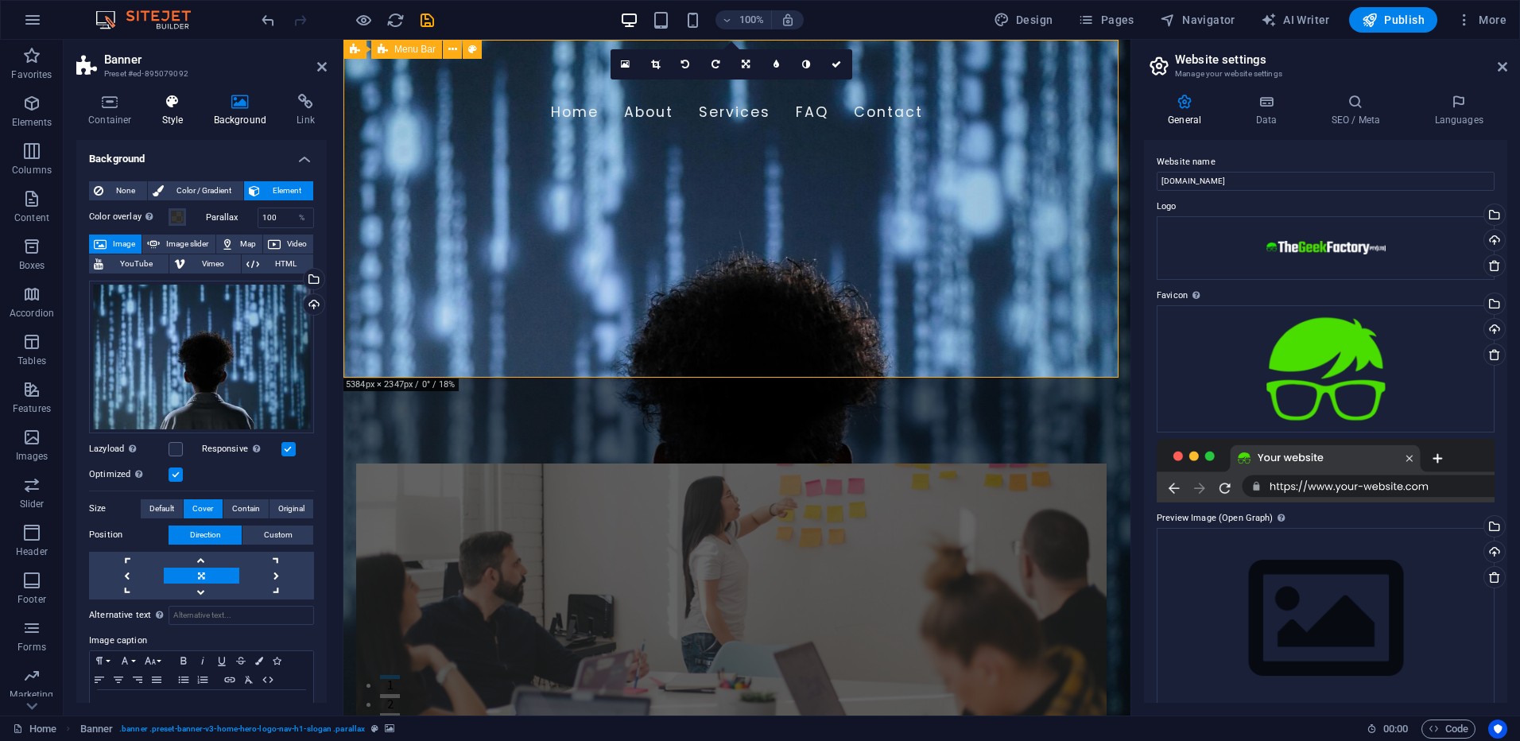
click at [172, 103] on icon at bounding box center [172, 102] width 45 height 16
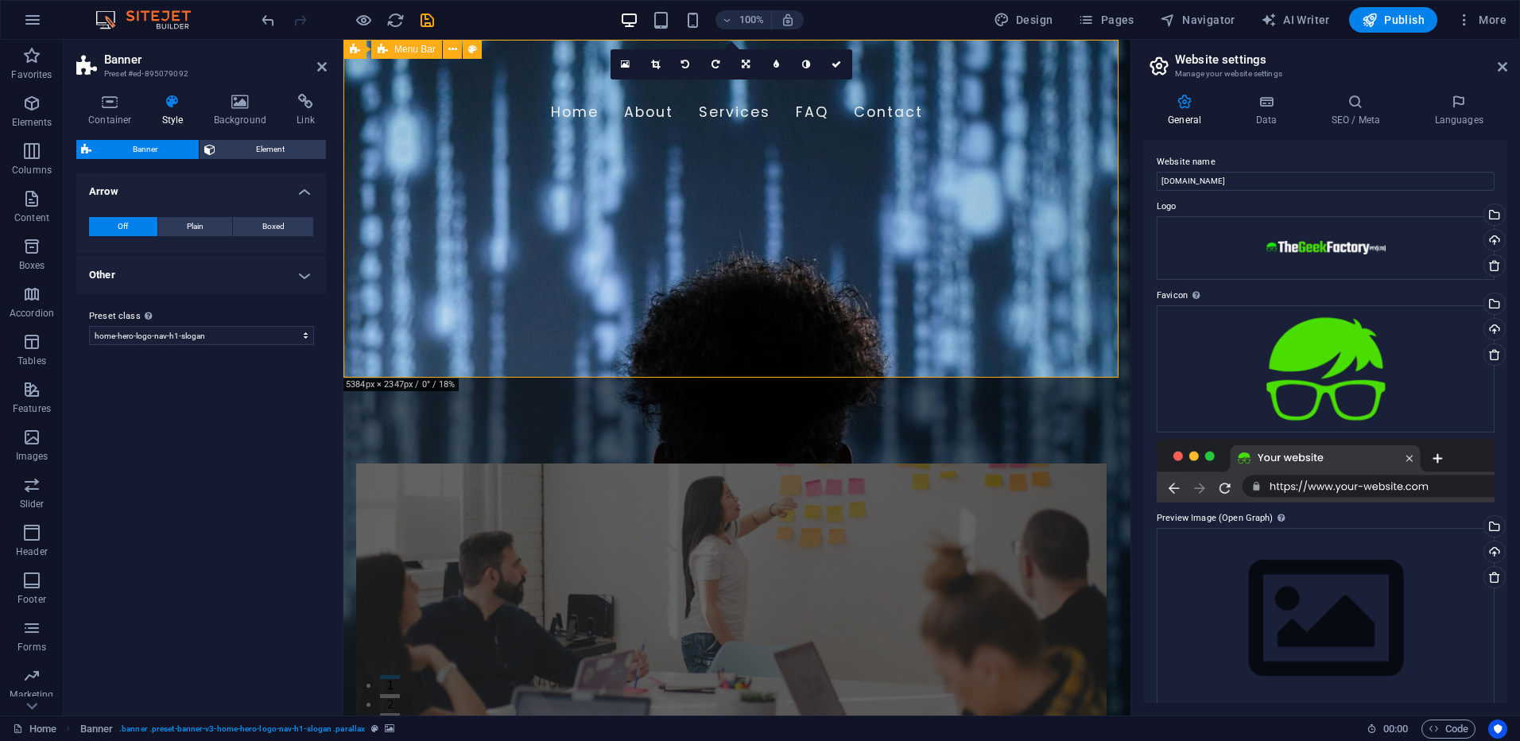
click at [277, 277] on h4 "Other" at bounding box center [201, 275] width 250 height 38
click at [106, 103] on icon at bounding box center [110, 102] width 68 height 16
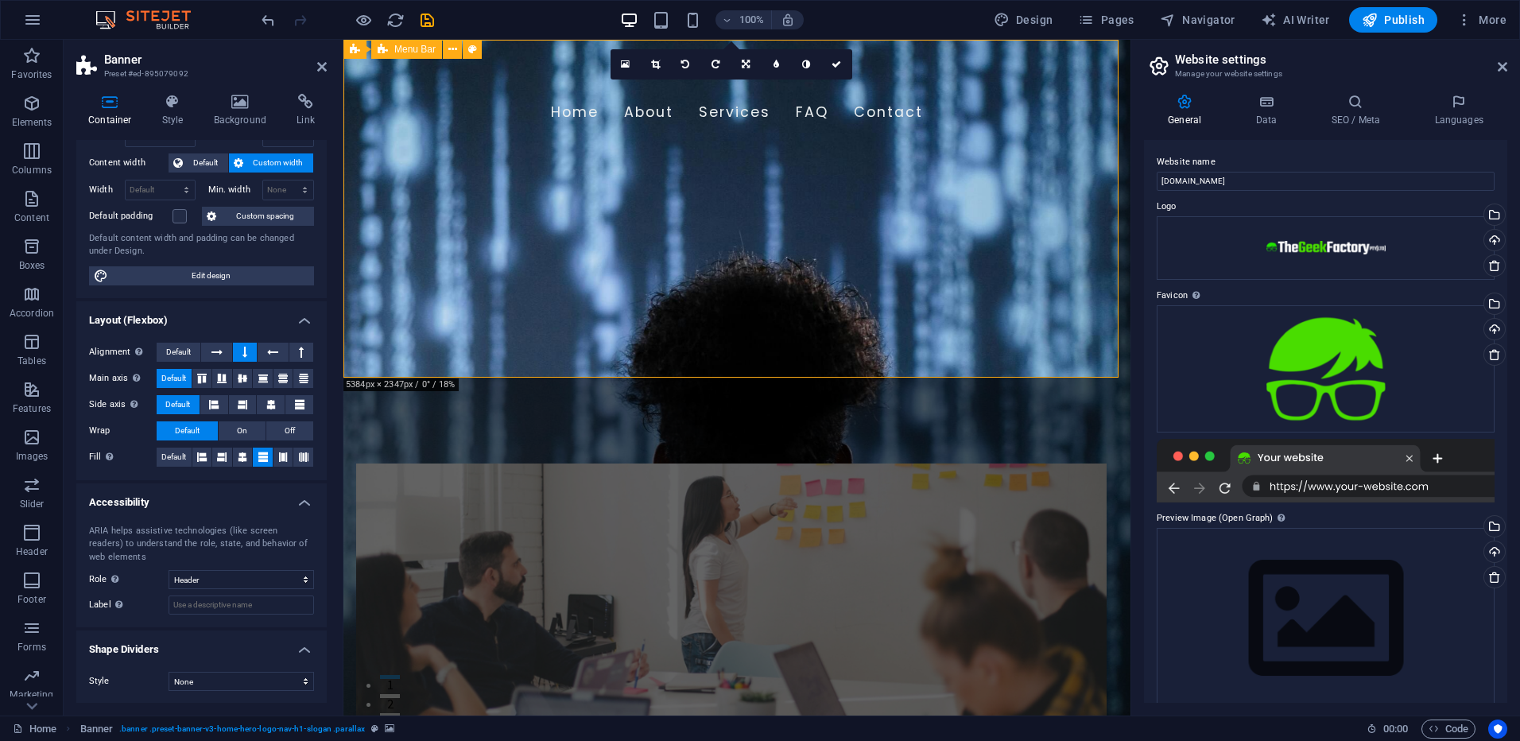
scroll to position [80, 0]
click at [174, 105] on icon at bounding box center [172, 102] width 45 height 16
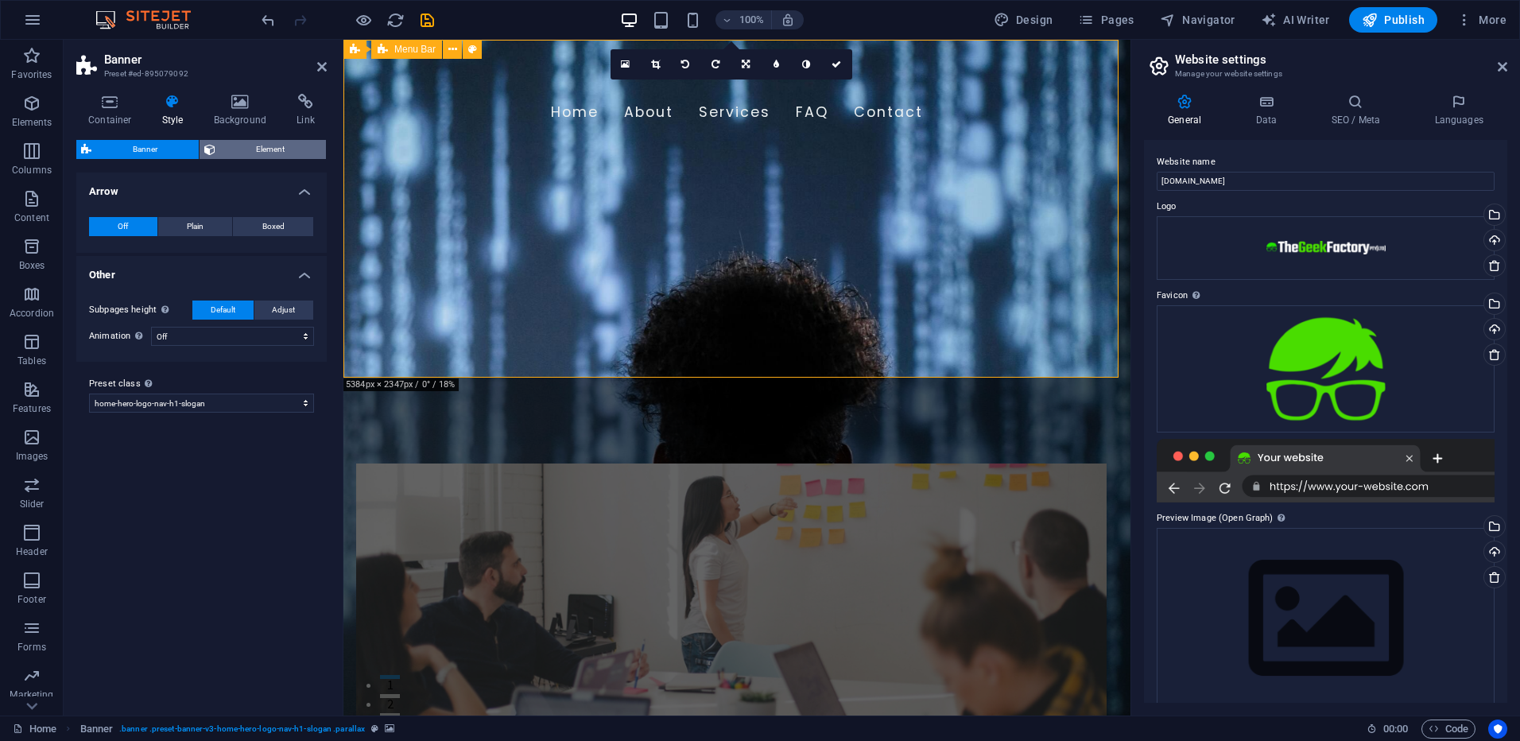
click at [251, 145] on span "Element" at bounding box center [271, 149] width 102 height 19
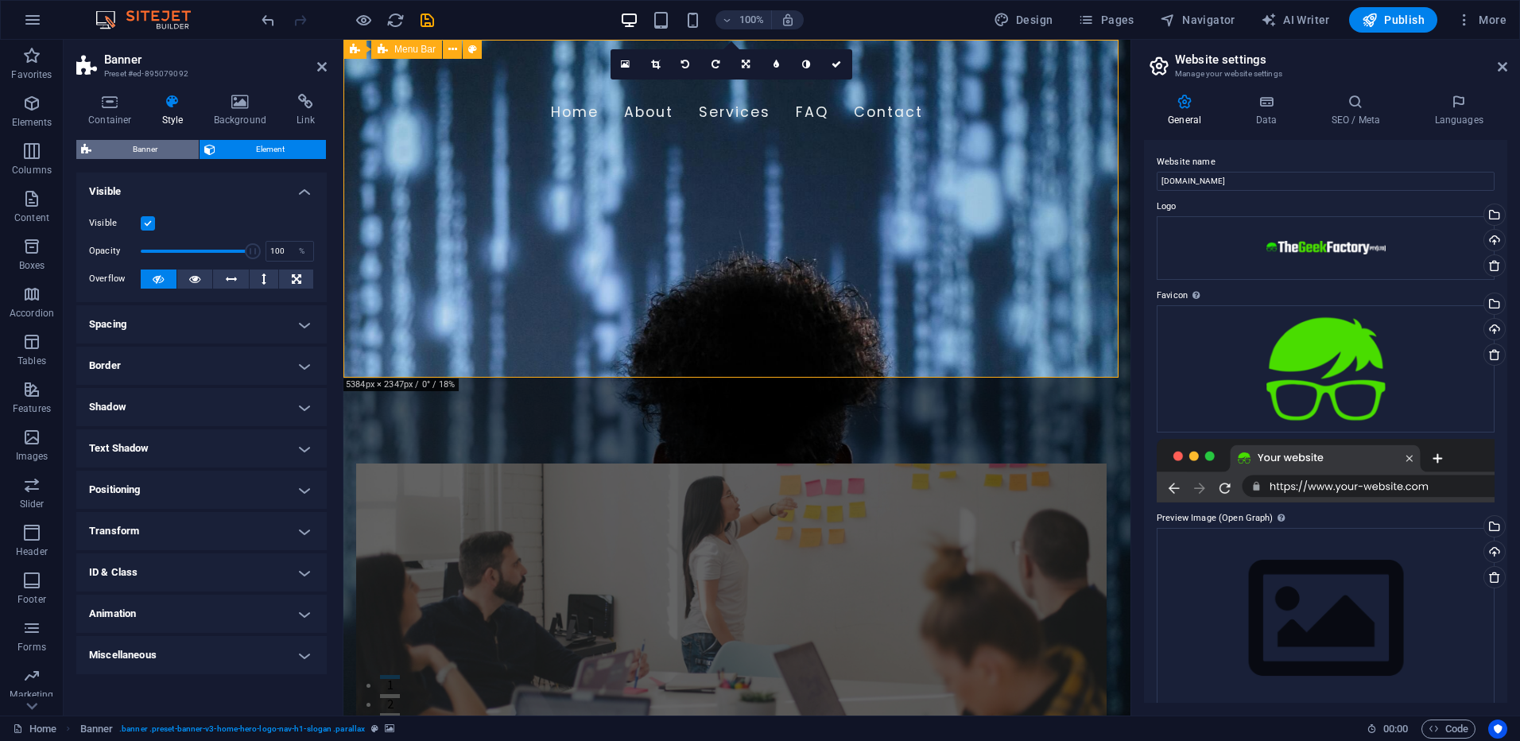
click at [161, 145] on span "Banner" at bounding box center [145, 149] width 98 height 19
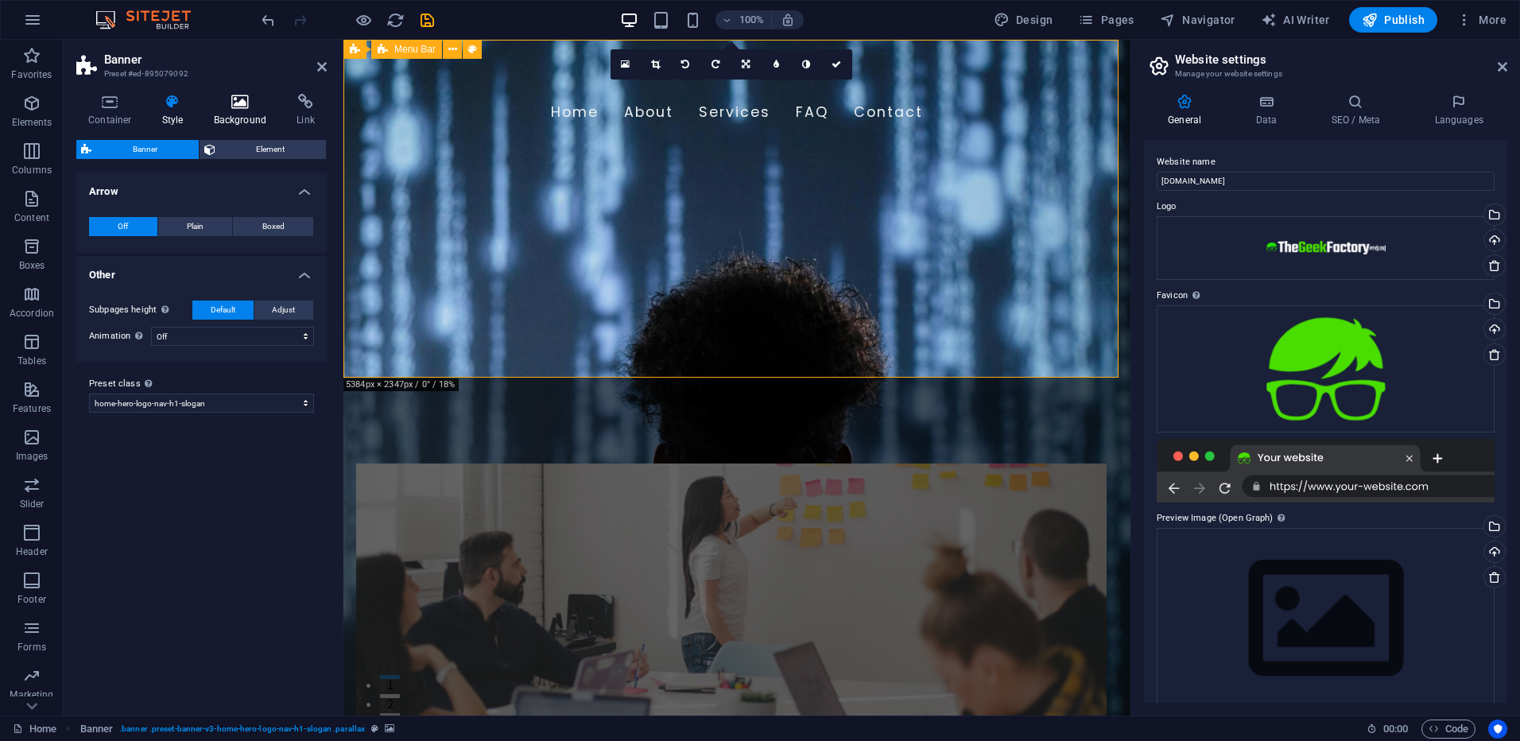
click at [232, 119] on h4 "Background" at bounding box center [243, 110] width 83 height 33
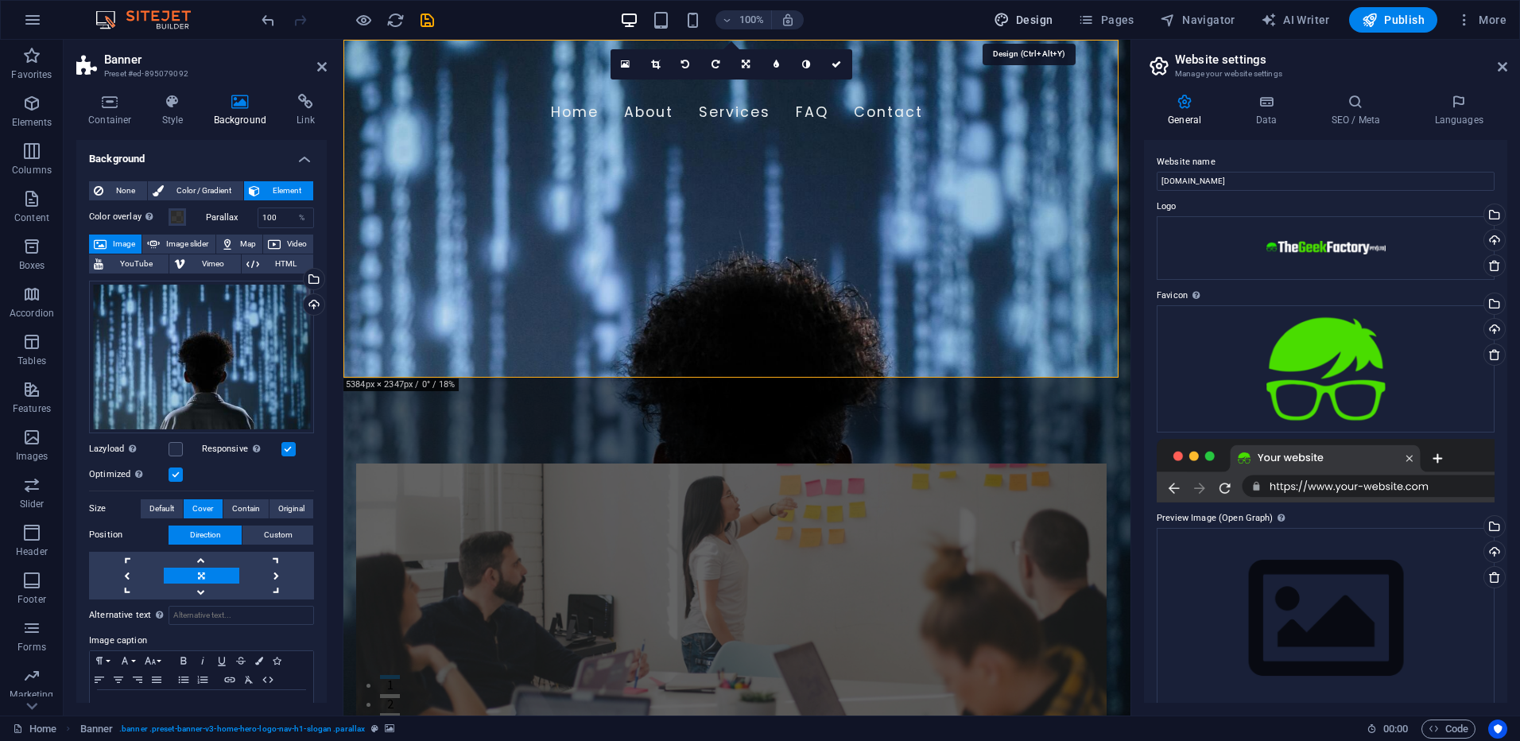
click at [754, 17] on span "Design" at bounding box center [1023, 20] width 60 height 16
select select "px"
select select "200"
select select "px"
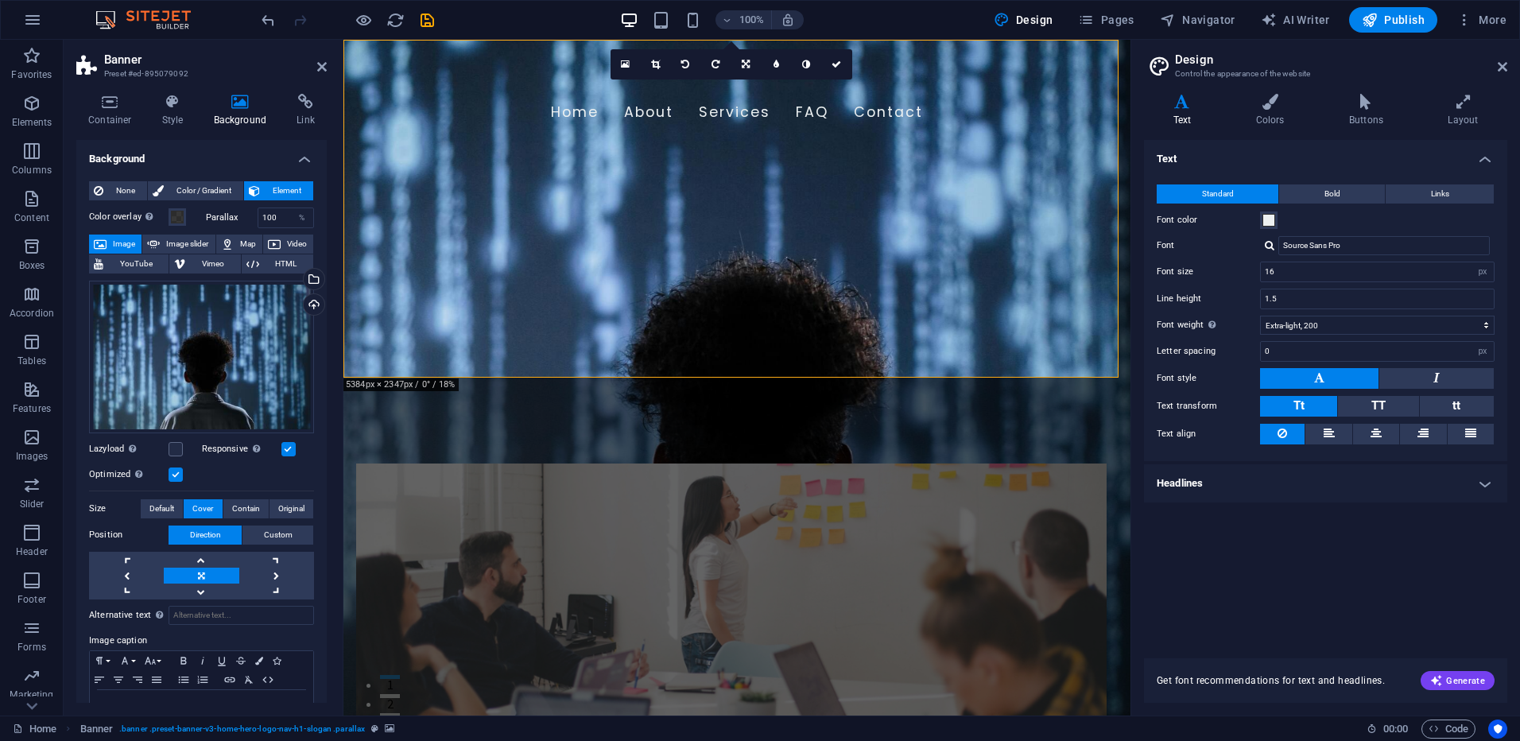
click at [754, 320] on h4 "Headlines" at bounding box center [1325, 483] width 363 height 38
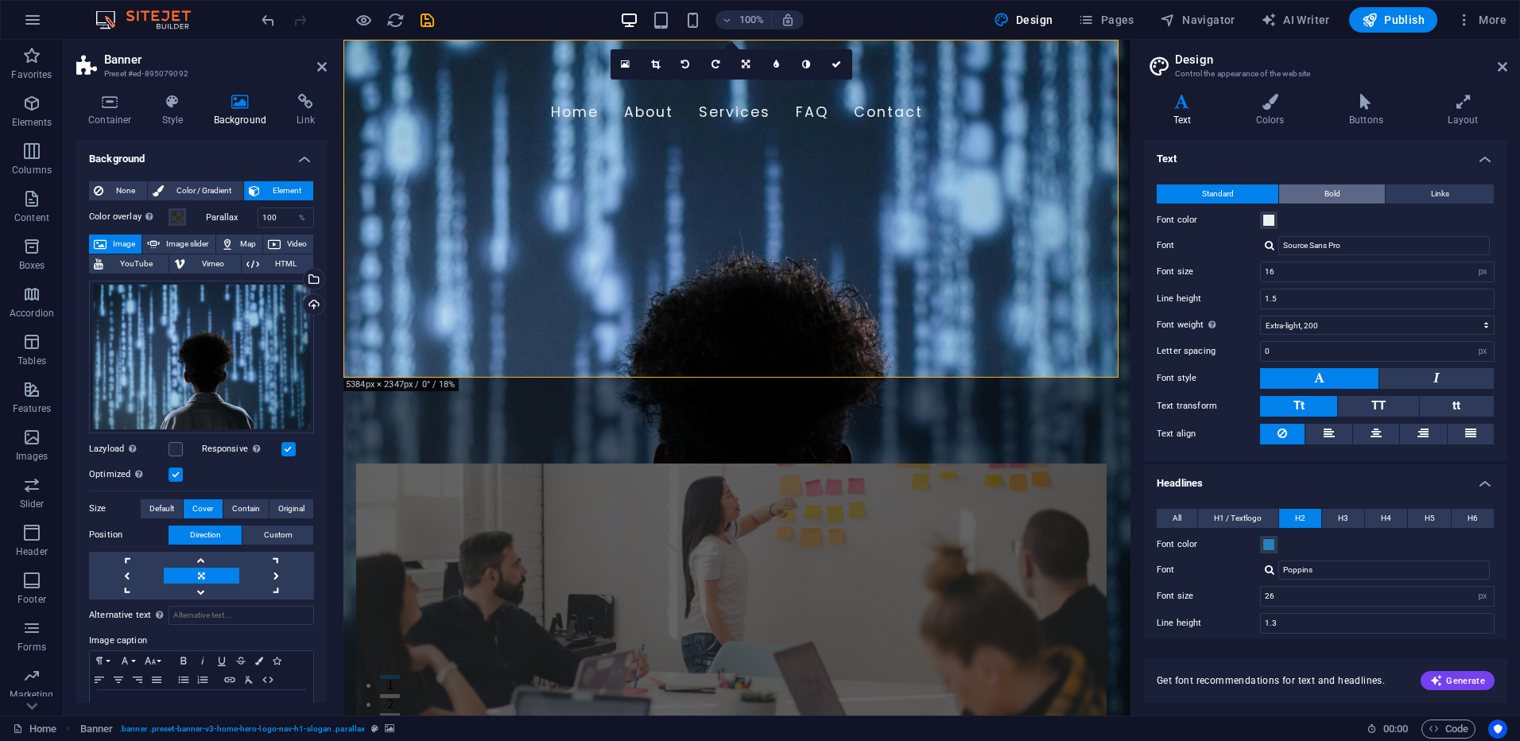
click at [754, 192] on span "Bold" at bounding box center [1332, 193] width 16 height 19
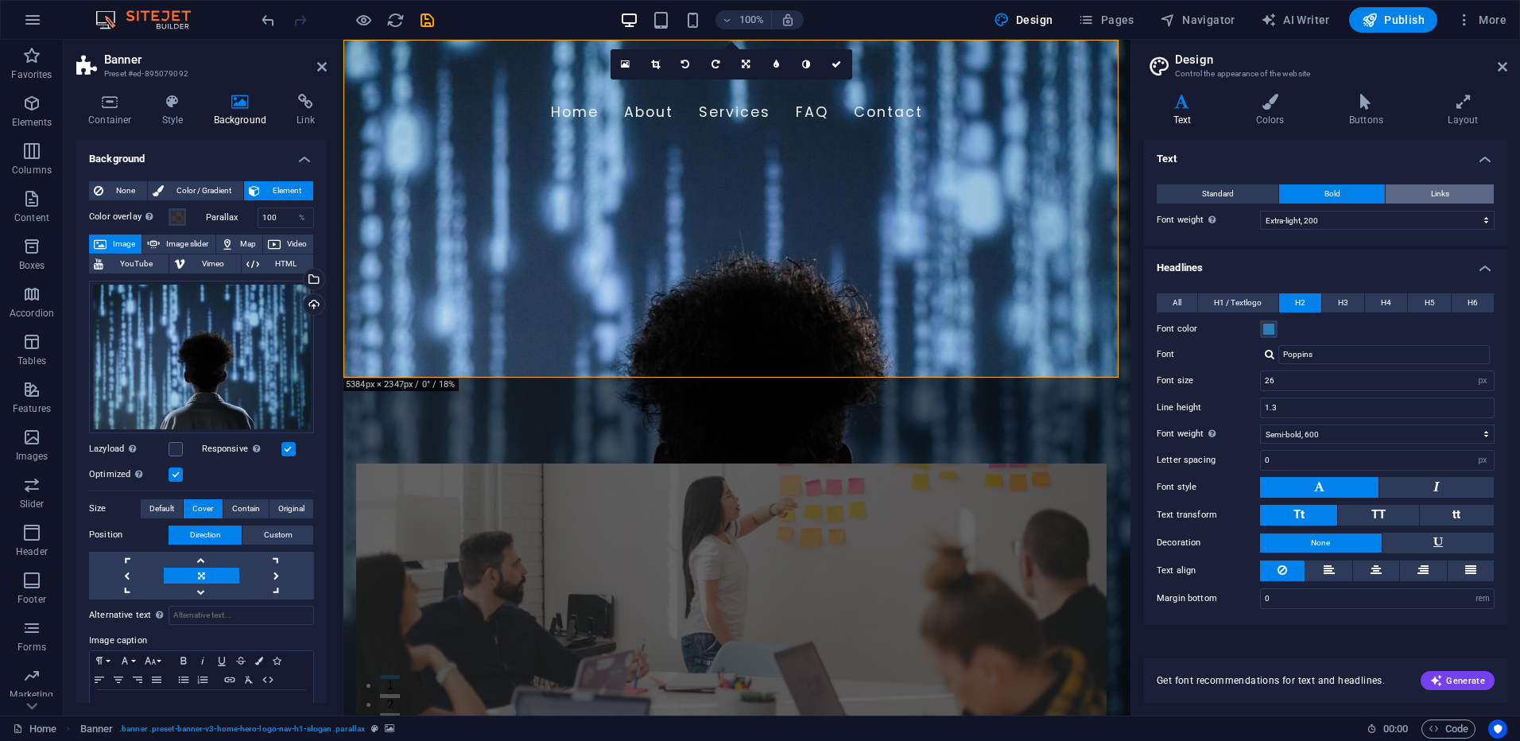
click at [754, 193] on span "Links" at bounding box center [1440, 193] width 18 height 19
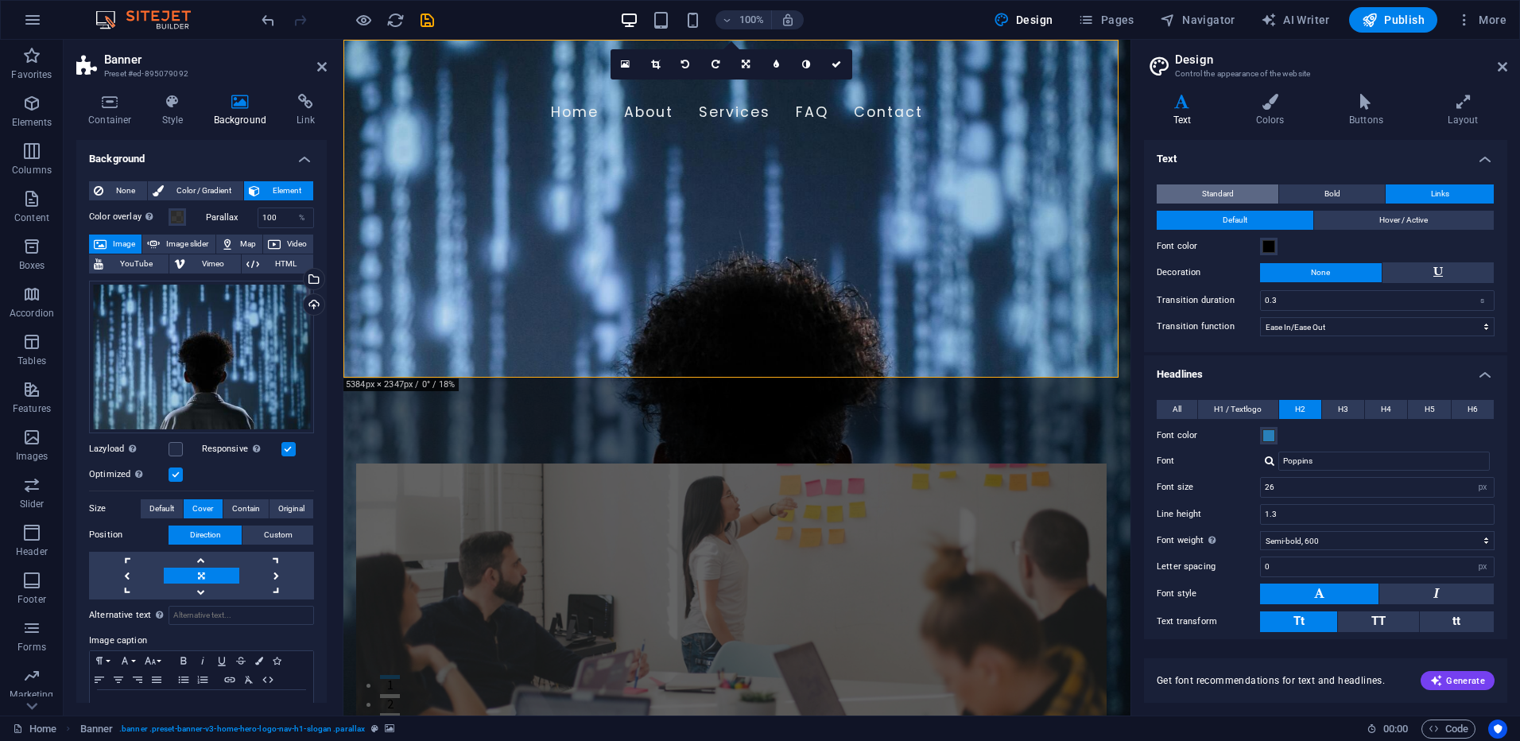
click at [754, 195] on span "Standard" at bounding box center [1218, 193] width 32 height 19
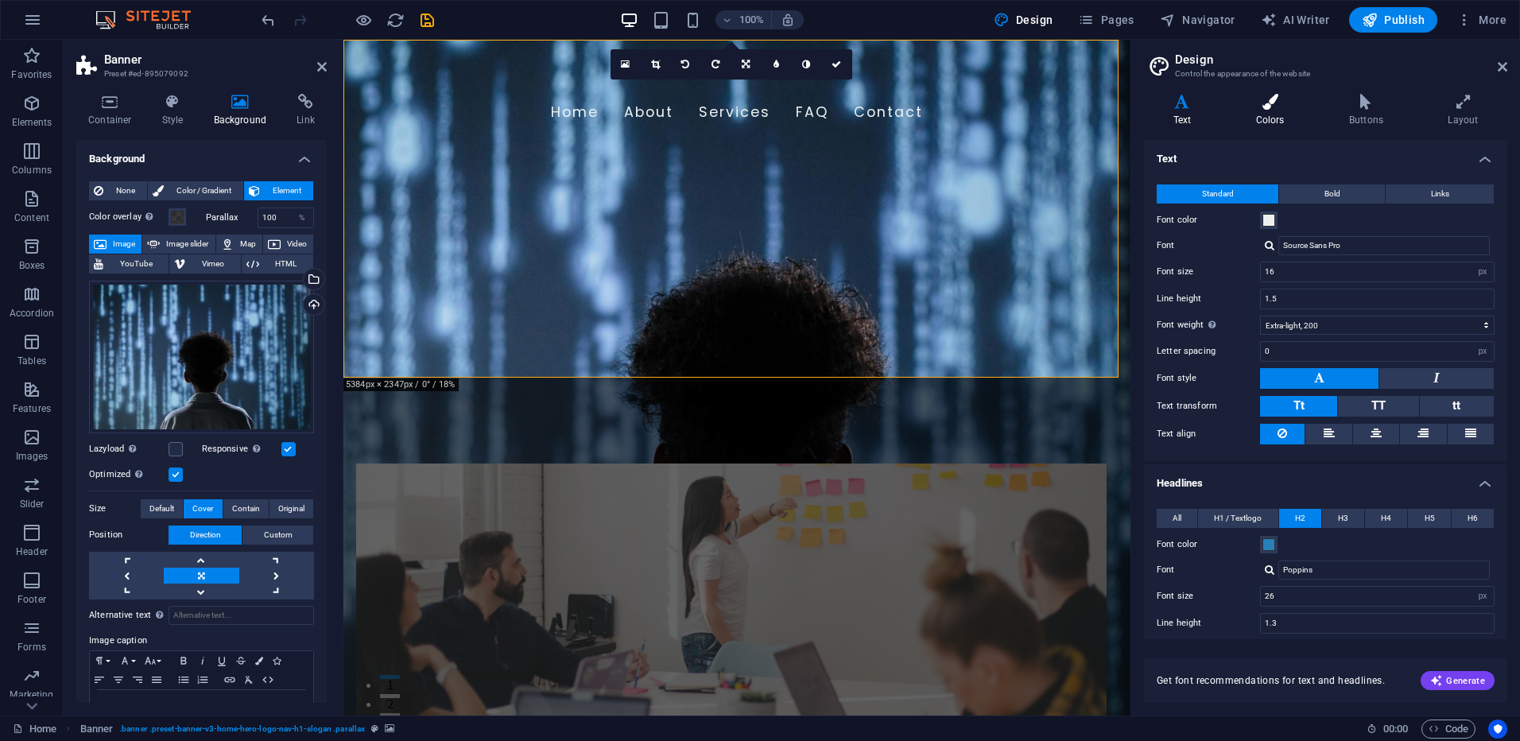
click at [754, 118] on h4 "Colors" at bounding box center [1272, 110] width 93 height 33
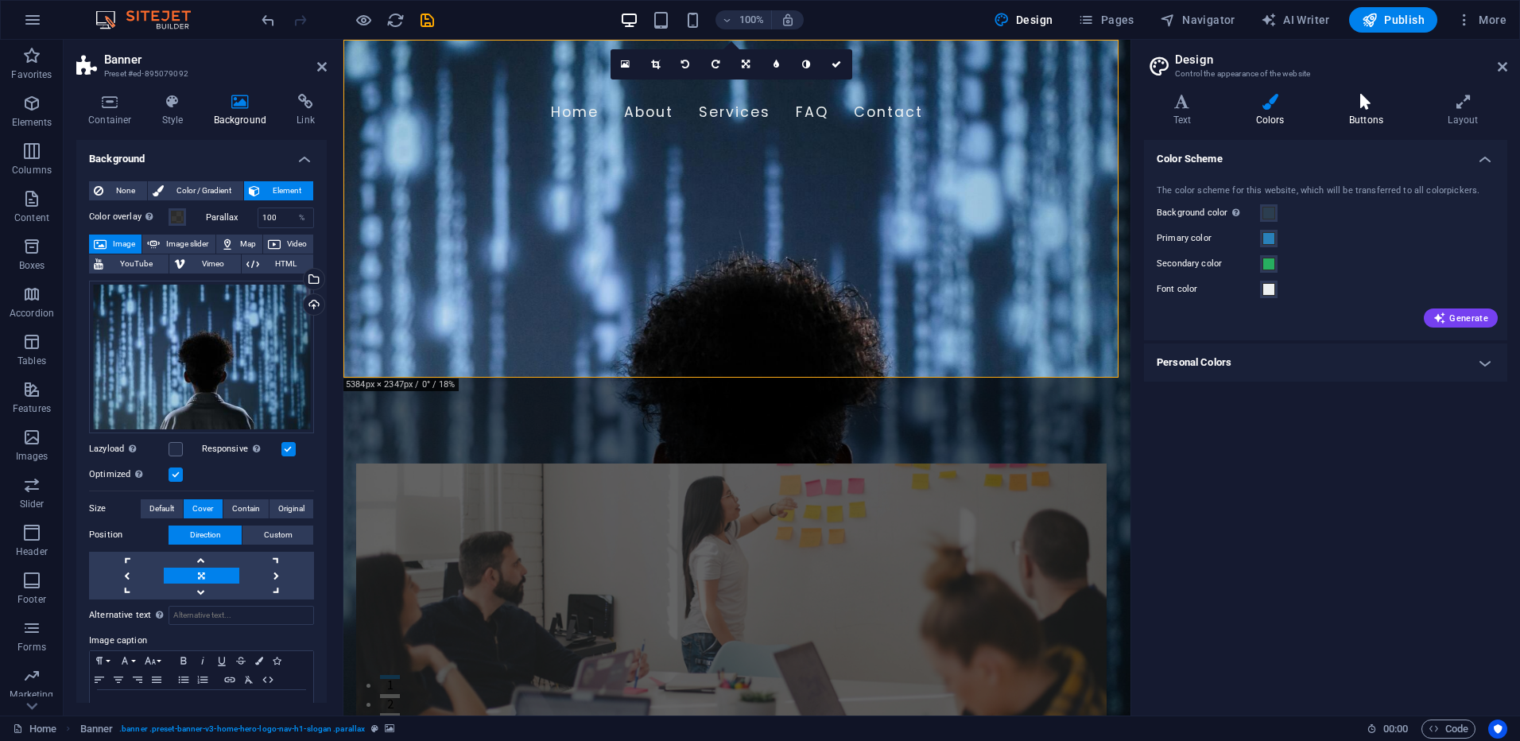
click at [754, 110] on h4 "Buttons" at bounding box center [1368, 110] width 99 height 33
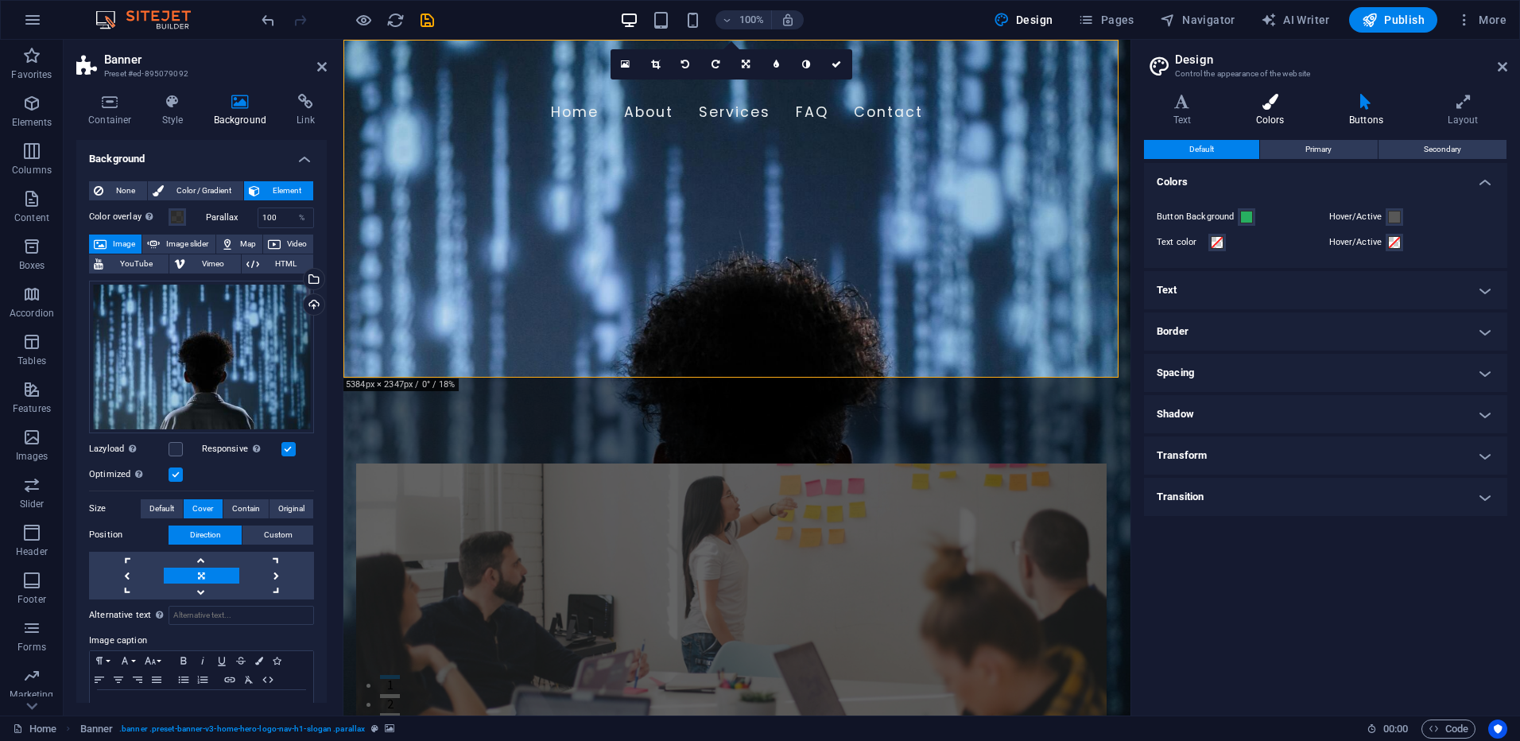
click at [754, 112] on h4 "Colors" at bounding box center [1272, 110] width 93 height 33
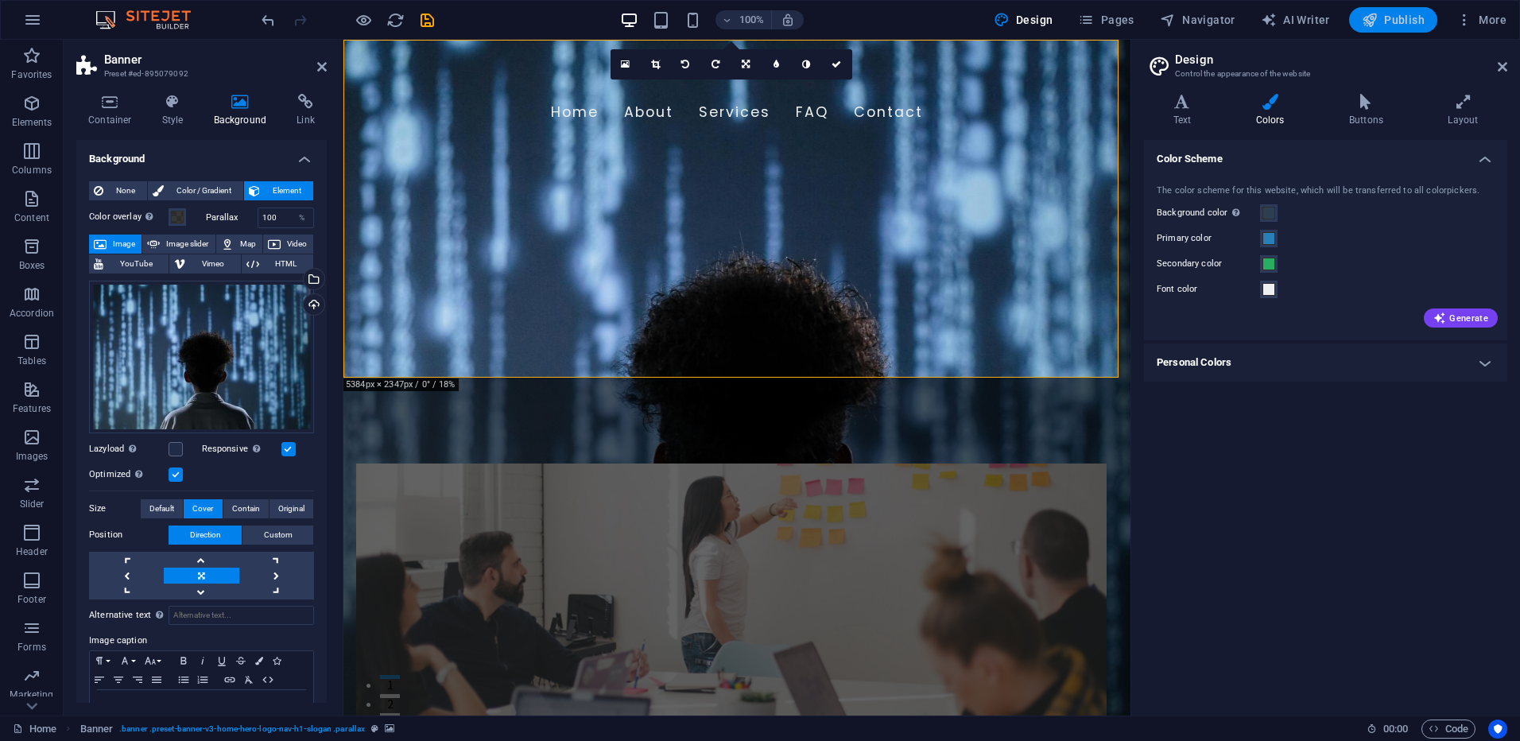
click at [754, 21] on span "Publish" at bounding box center [1392, 20] width 63 height 16
